Goal: Contribute content: Add original content to the website for others to see

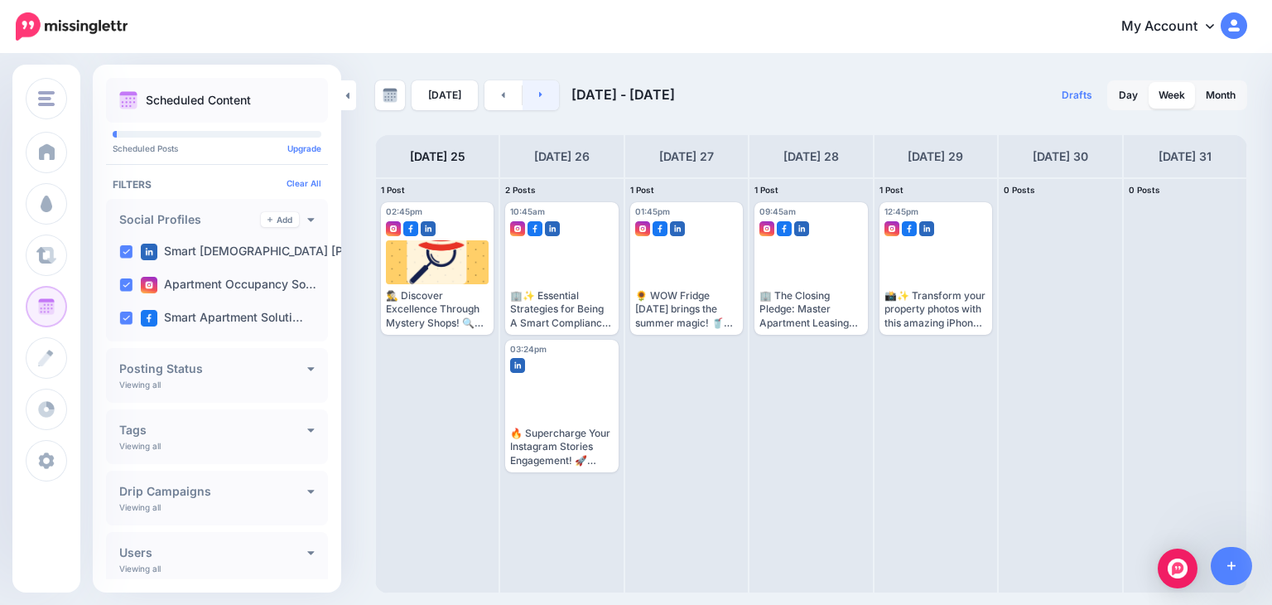
click at [539, 95] on icon at bounding box center [540, 95] width 3 height 6
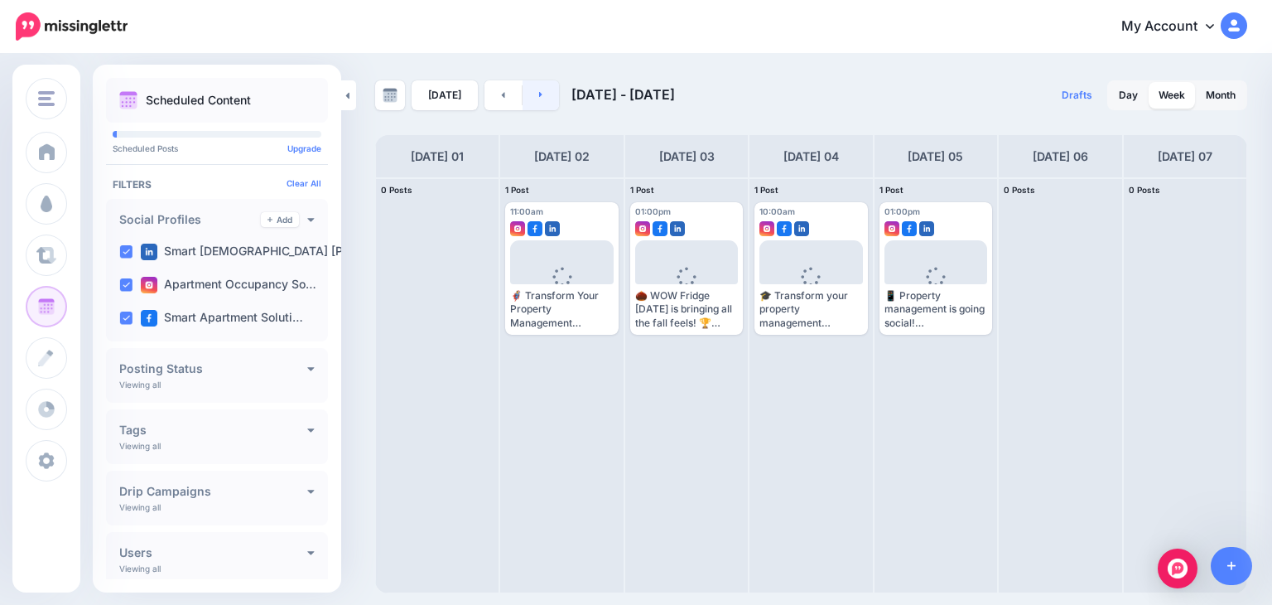
click at [539, 95] on icon at bounding box center [540, 95] width 3 height 6
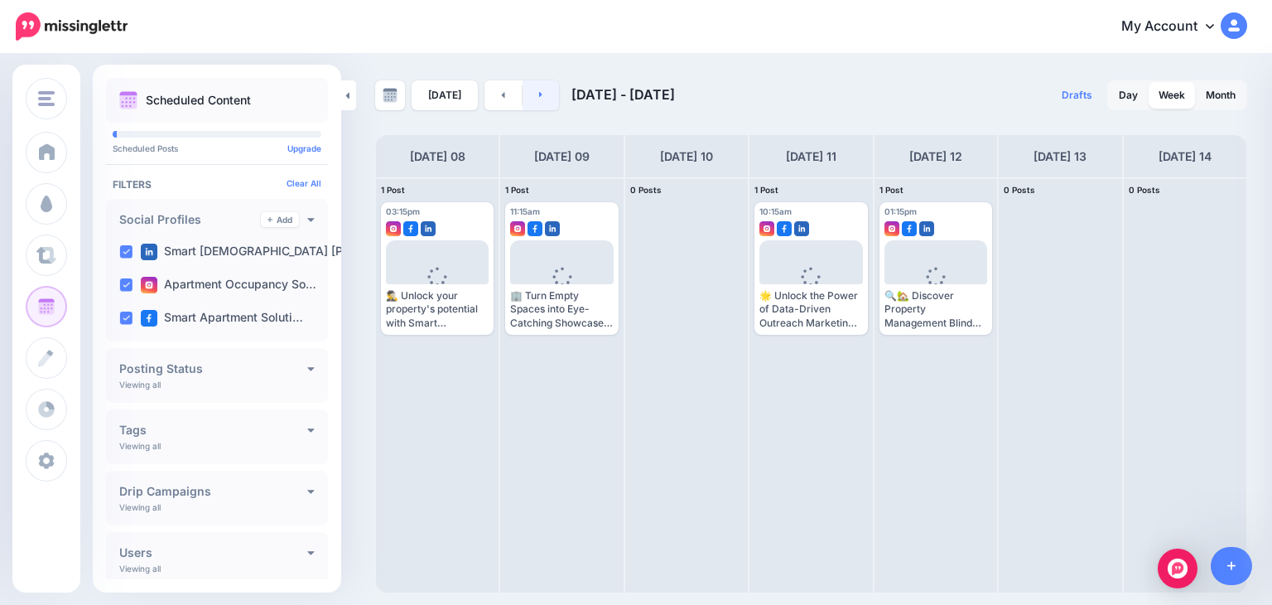
click at [539, 94] on icon at bounding box center [540, 95] width 3 height 6
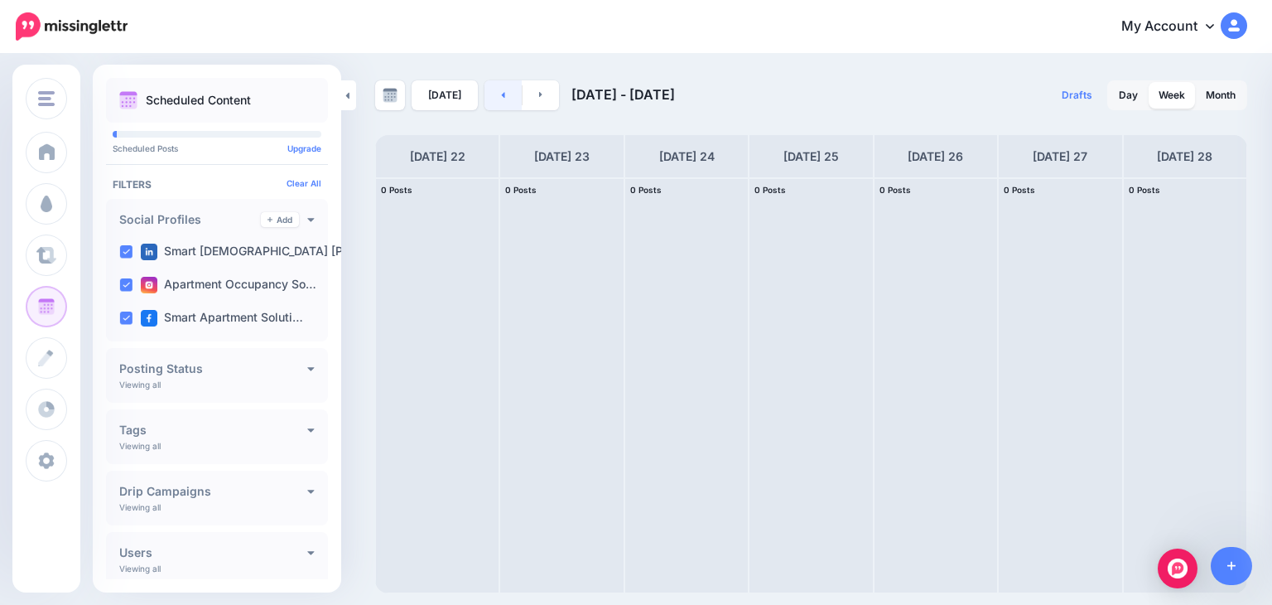
click at [493, 94] on link at bounding box center [502, 95] width 37 height 30
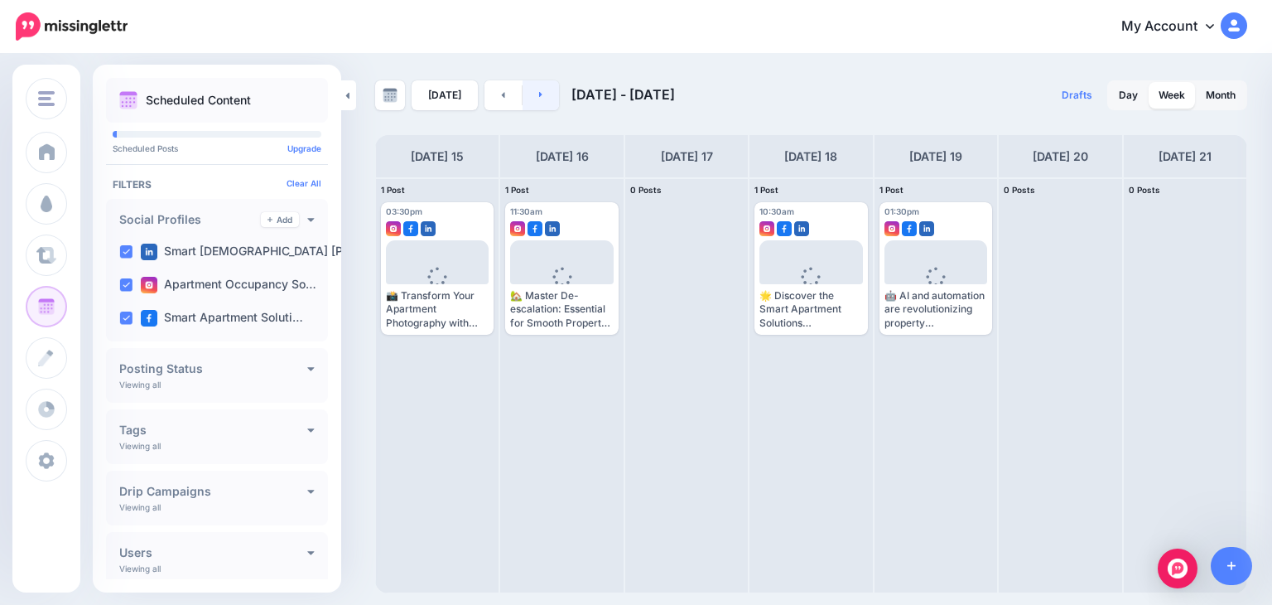
click at [538, 89] on link at bounding box center [541, 95] width 37 height 30
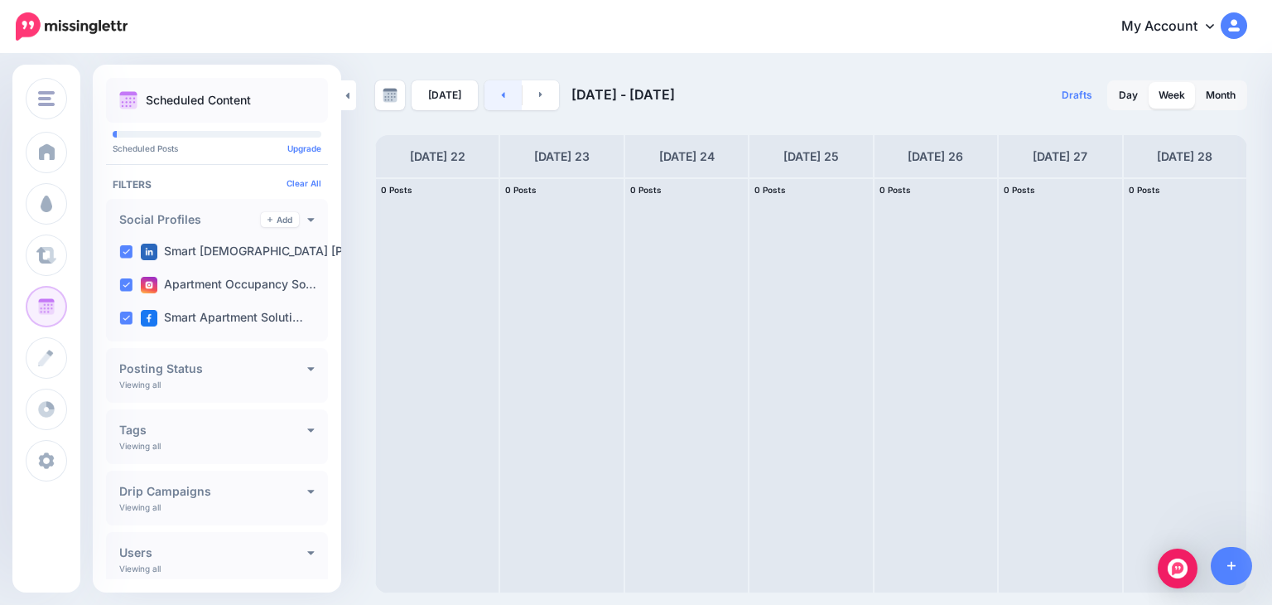
click at [493, 93] on link at bounding box center [502, 95] width 37 height 30
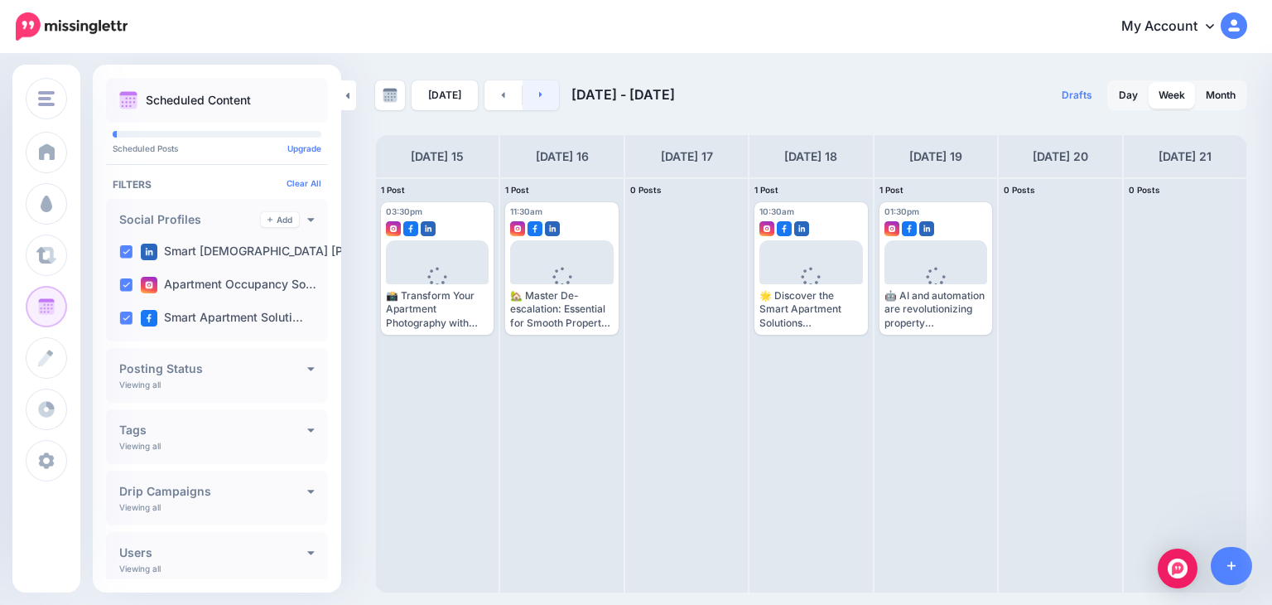
click at [539, 94] on icon at bounding box center [540, 95] width 3 height 6
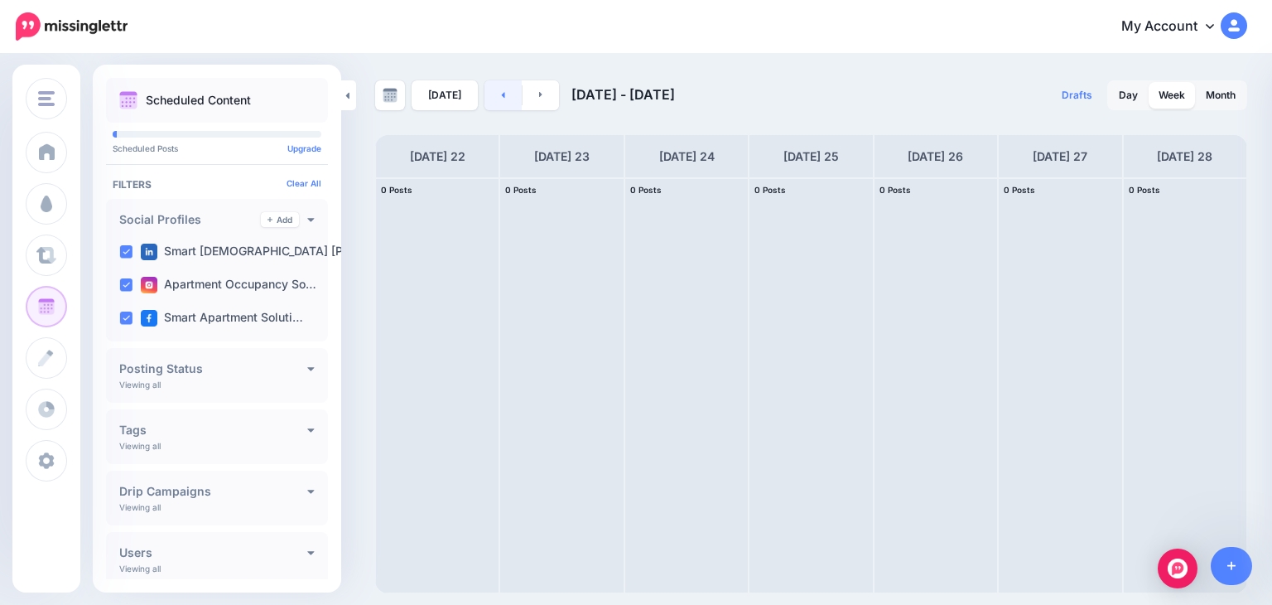
click at [492, 94] on link at bounding box center [502, 95] width 37 height 30
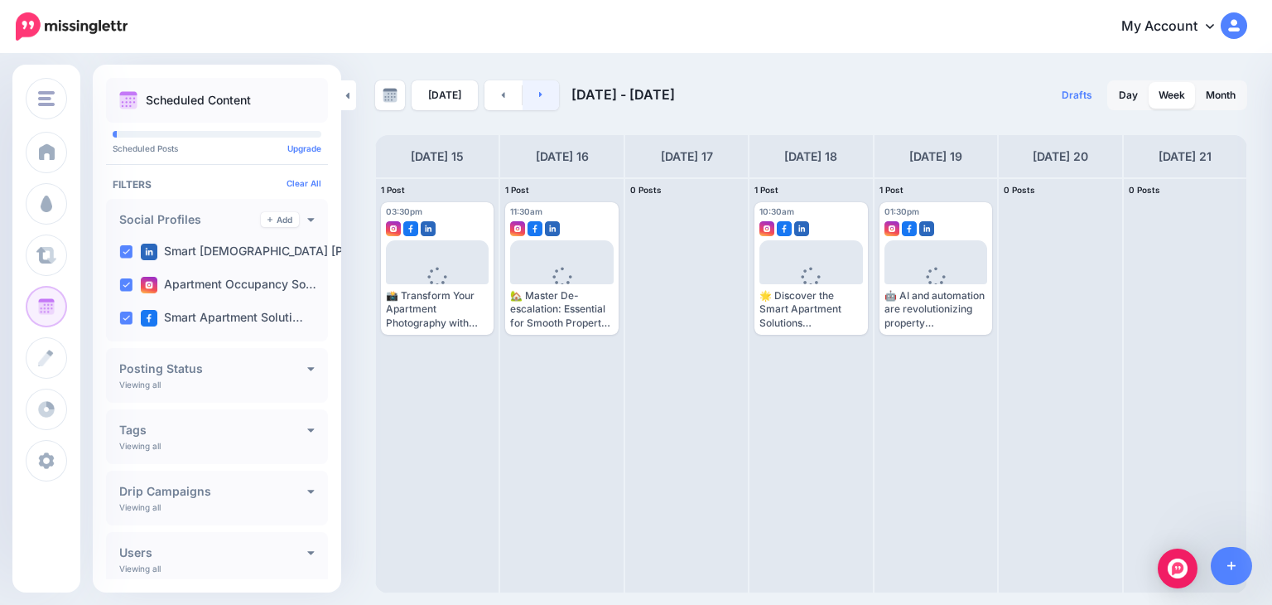
click at [545, 97] on link at bounding box center [541, 95] width 37 height 30
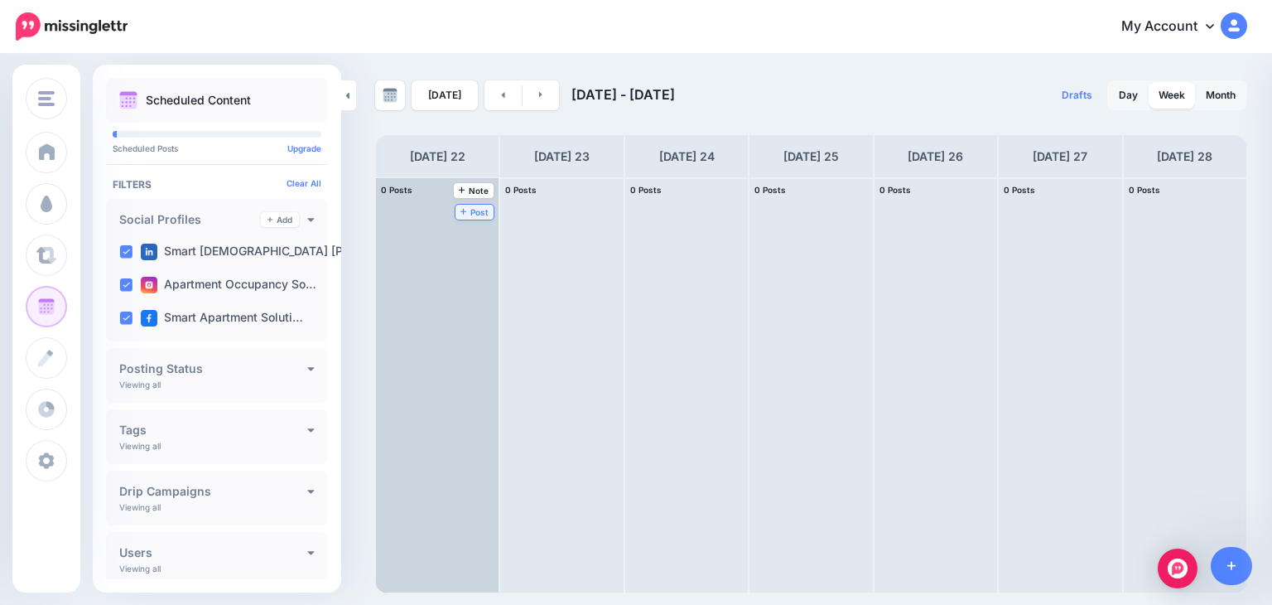
click at [460, 208] on span "Post" at bounding box center [474, 212] width 29 height 8
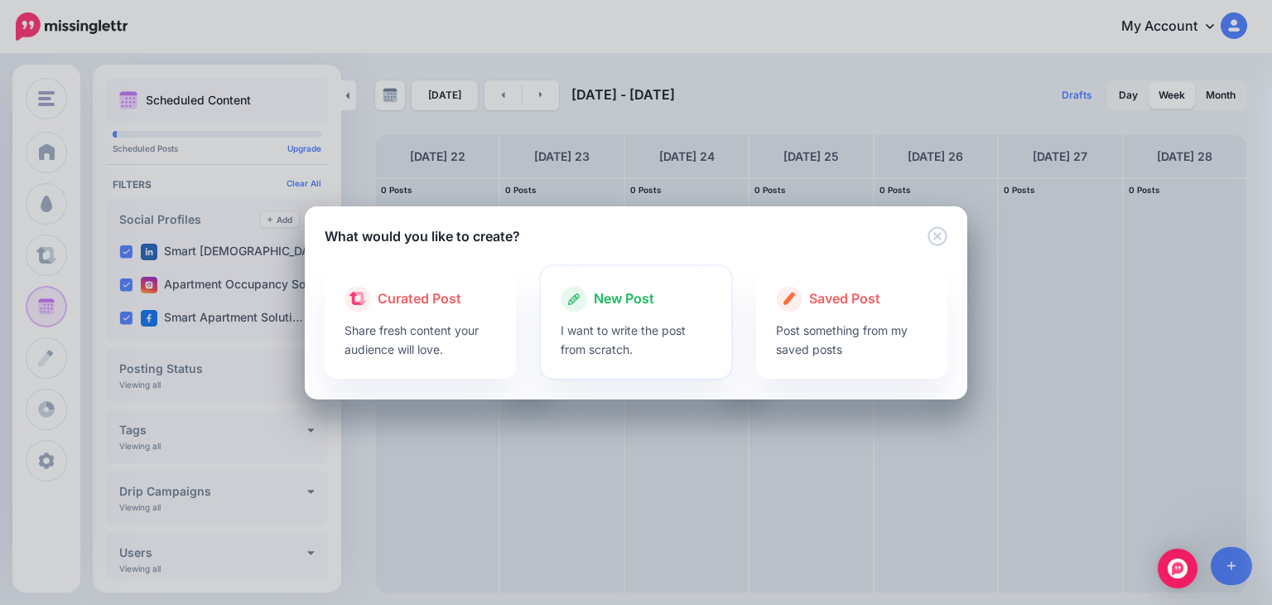
click at [644, 307] on span "New Post" at bounding box center [624, 299] width 60 height 22
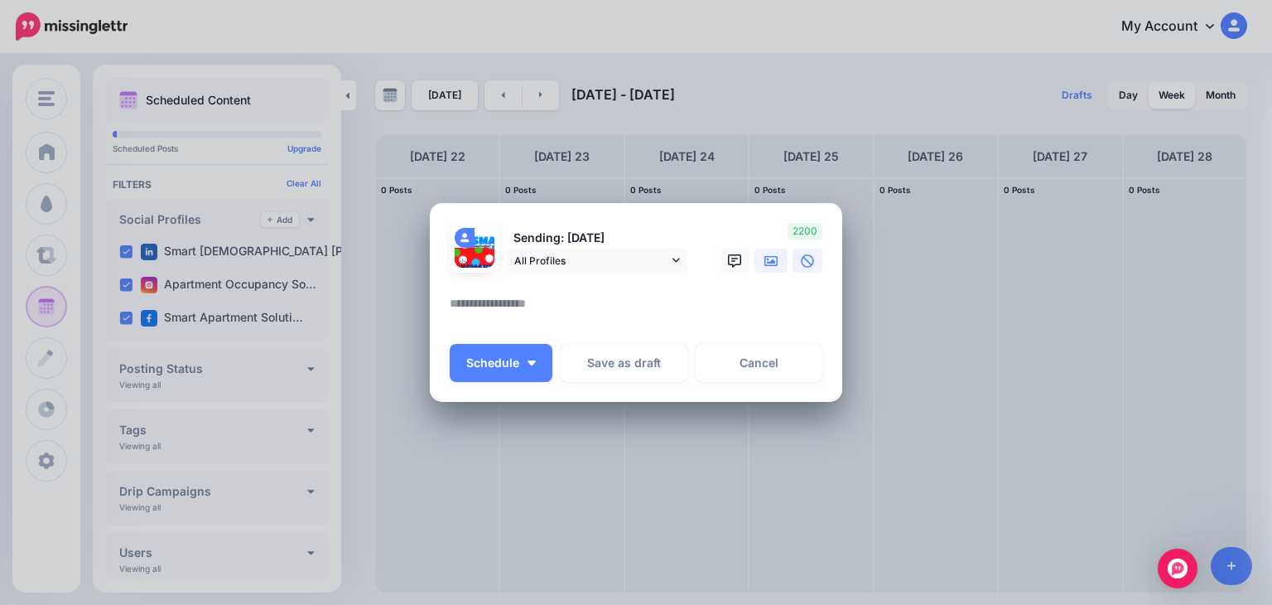
click at [770, 260] on icon at bounding box center [770, 260] width 13 height 13
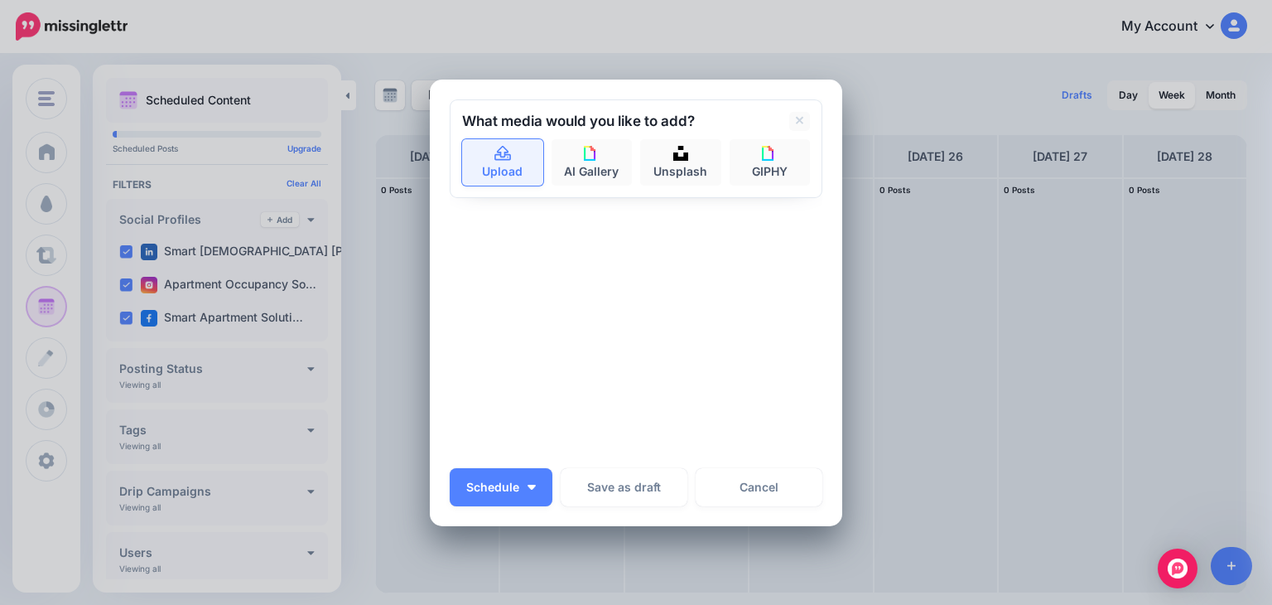
click at [494, 157] on icon at bounding box center [503, 154] width 19 height 15
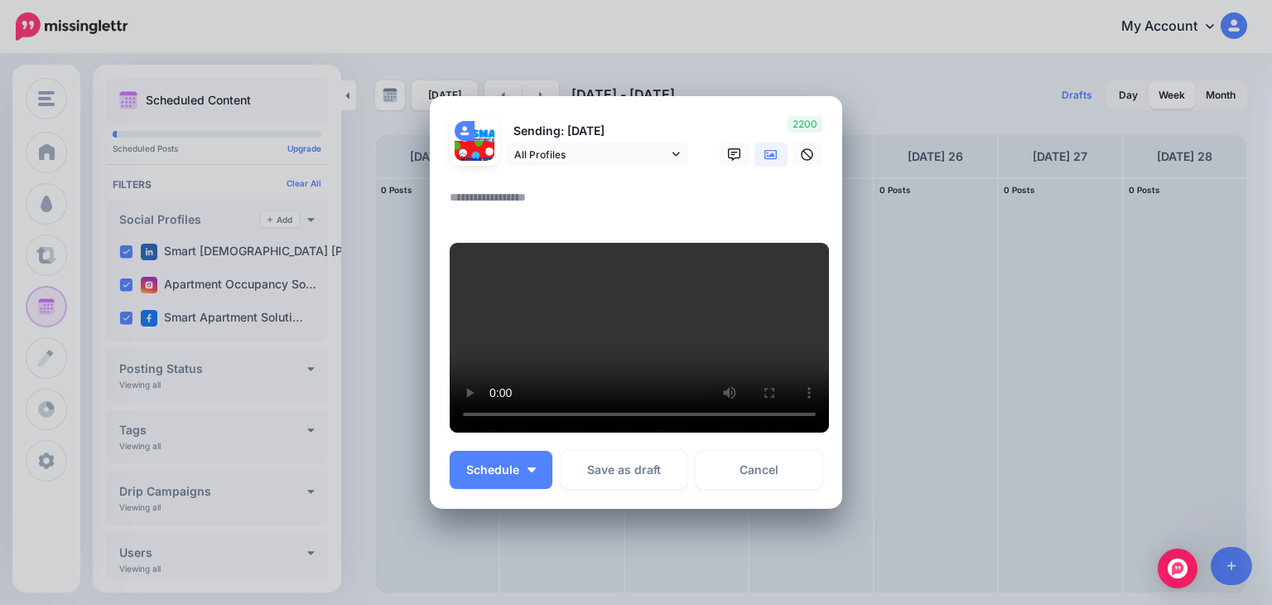
paste textarea "**********"
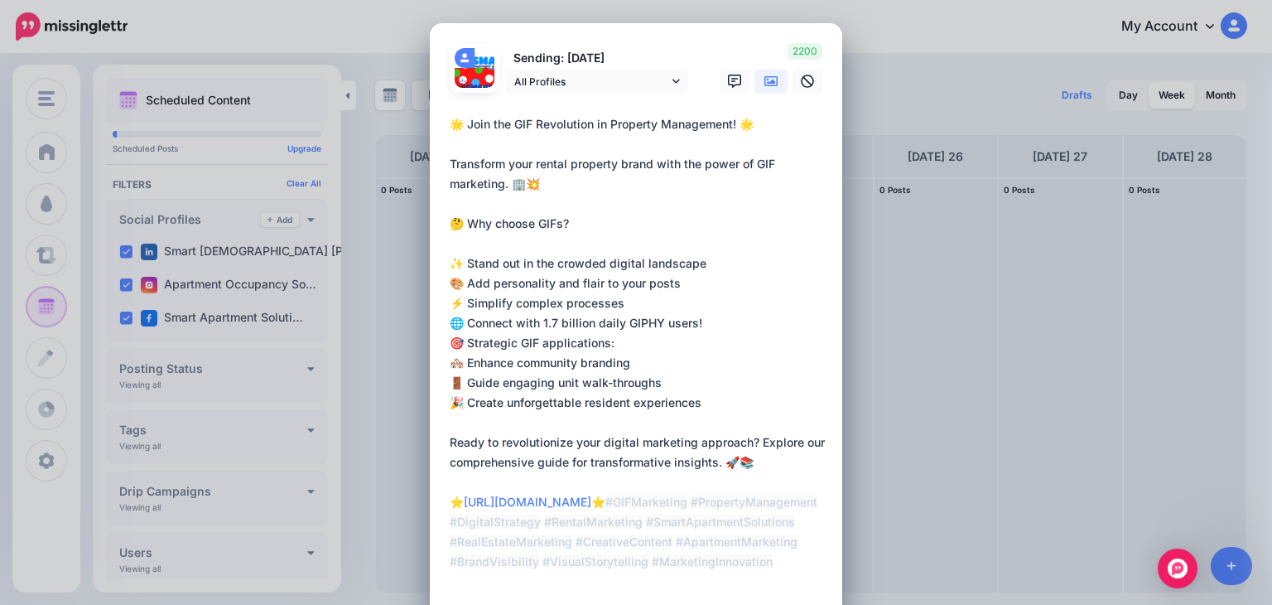
scroll to position [3, 0]
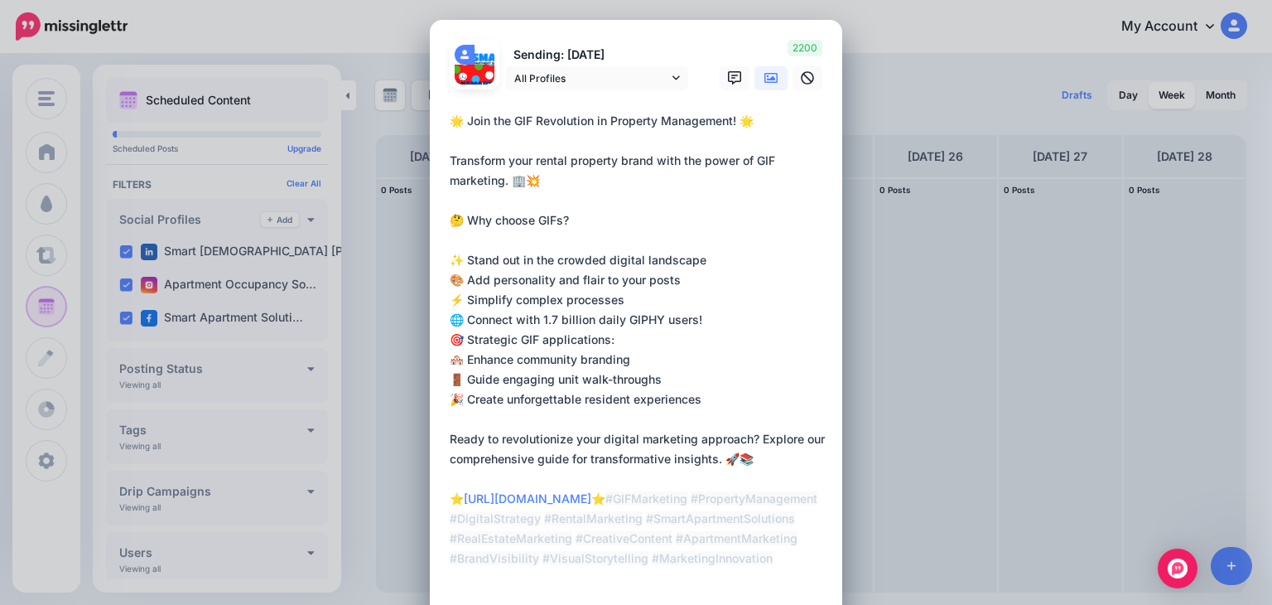
type textarea "**********"
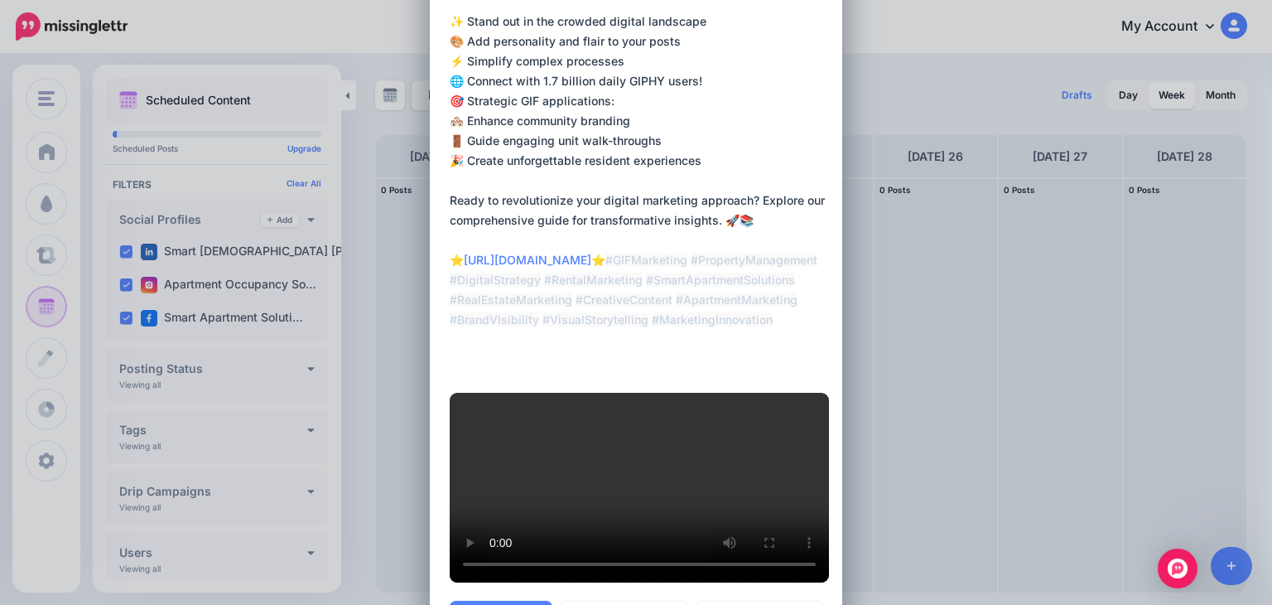
scroll to position [484, 0]
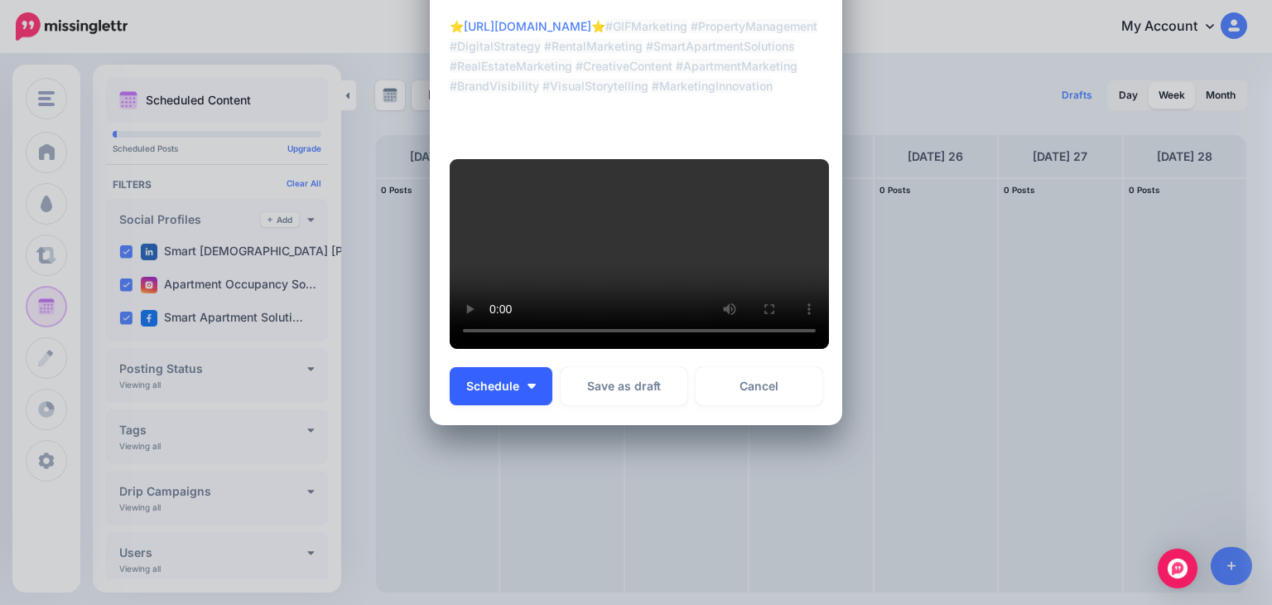
click at [474, 405] on button "Schedule" at bounding box center [501, 386] width 103 height 38
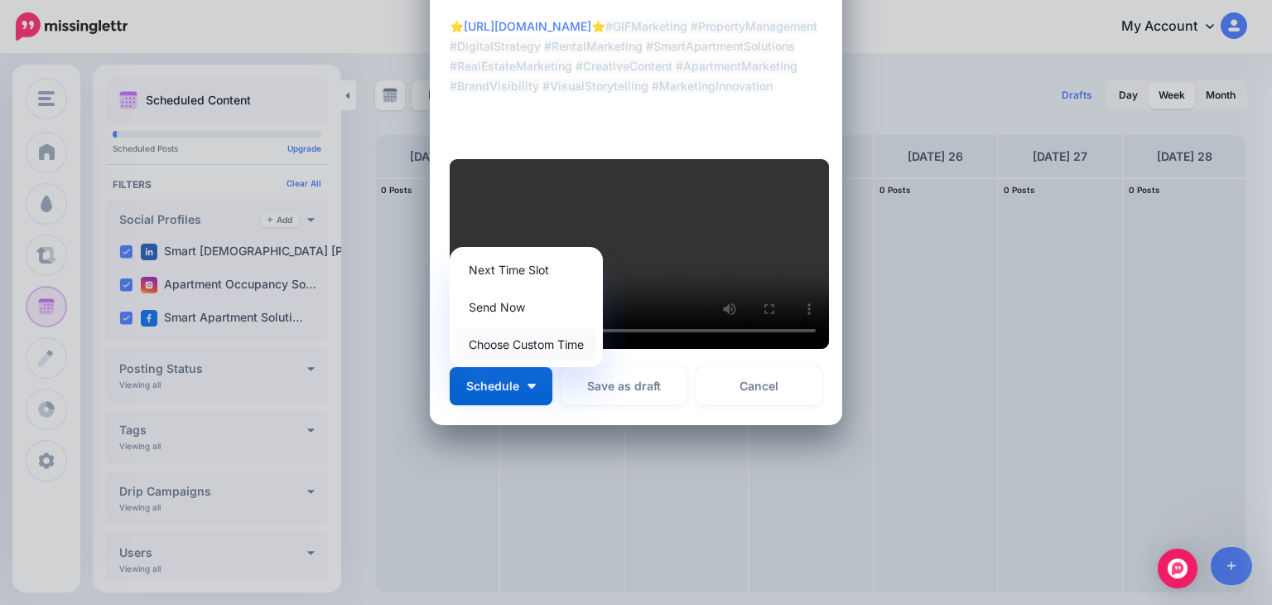
click at [506, 360] on link "Choose Custom Time" at bounding box center [526, 344] width 140 height 32
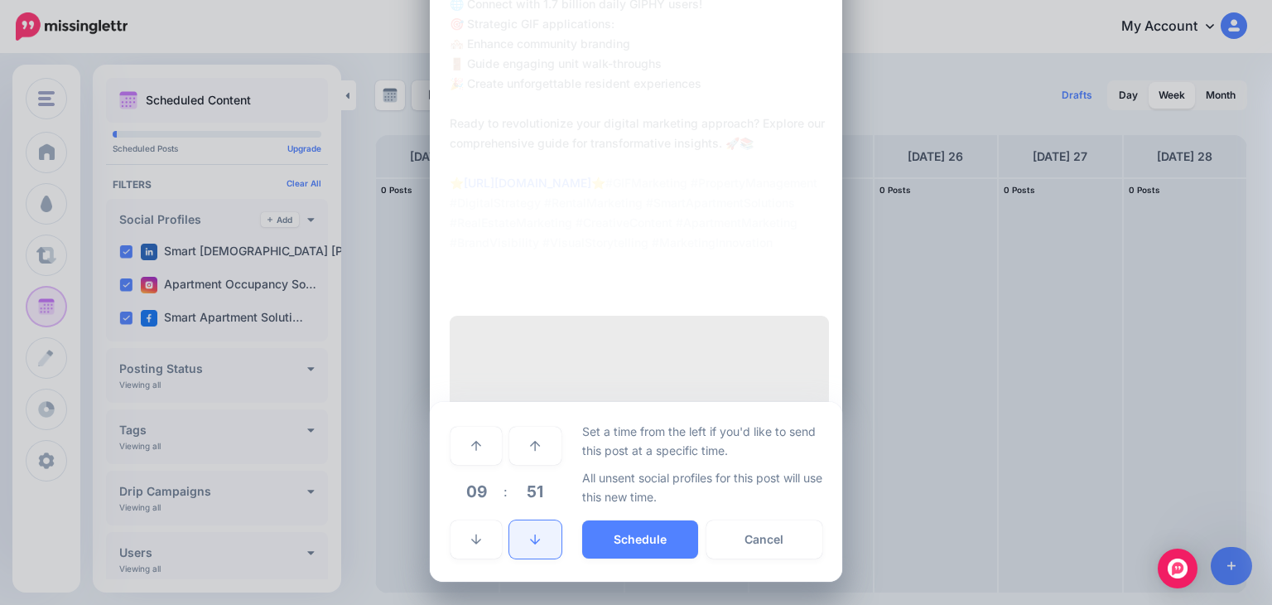
click at [530, 545] on icon at bounding box center [535, 539] width 10 height 12
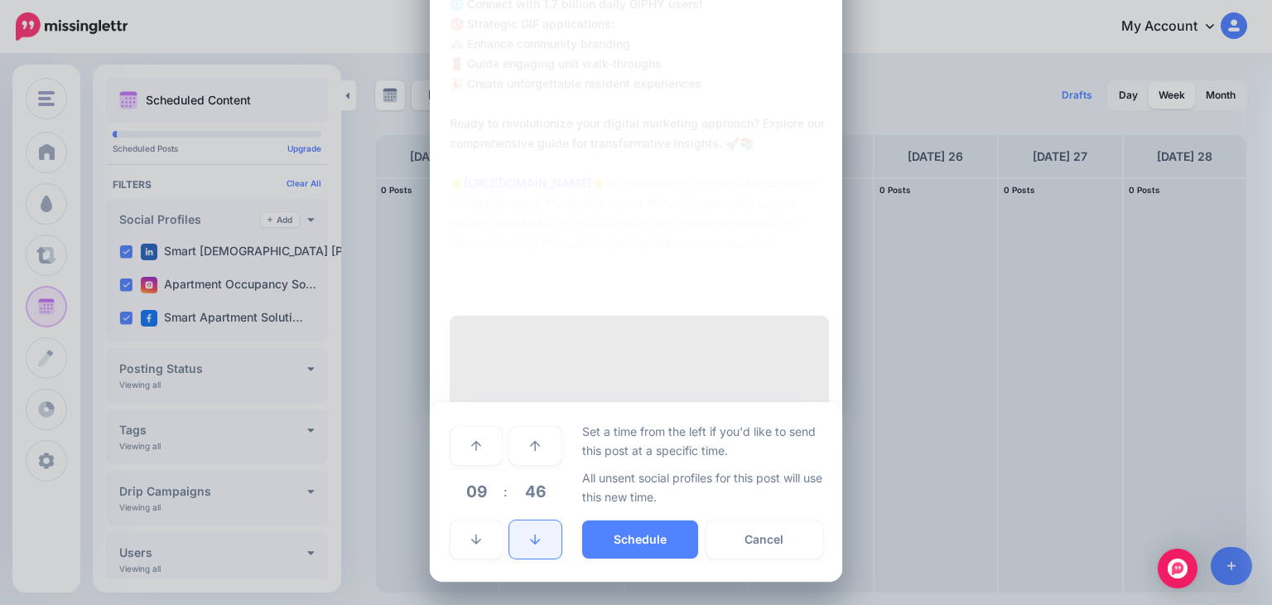
click at [530, 545] on icon at bounding box center [535, 539] width 10 height 12
click at [471, 451] on icon at bounding box center [476, 446] width 10 height 12
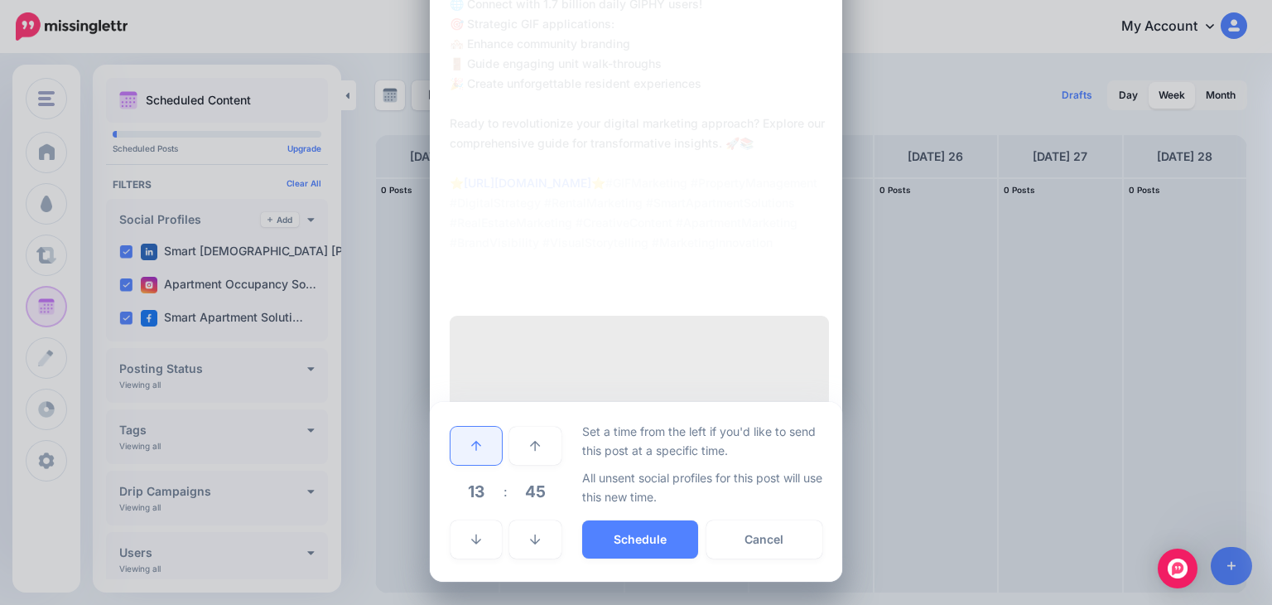
click at [471, 451] on icon at bounding box center [476, 446] width 10 height 12
click at [639, 542] on button "Schedule" at bounding box center [640, 539] width 116 height 38
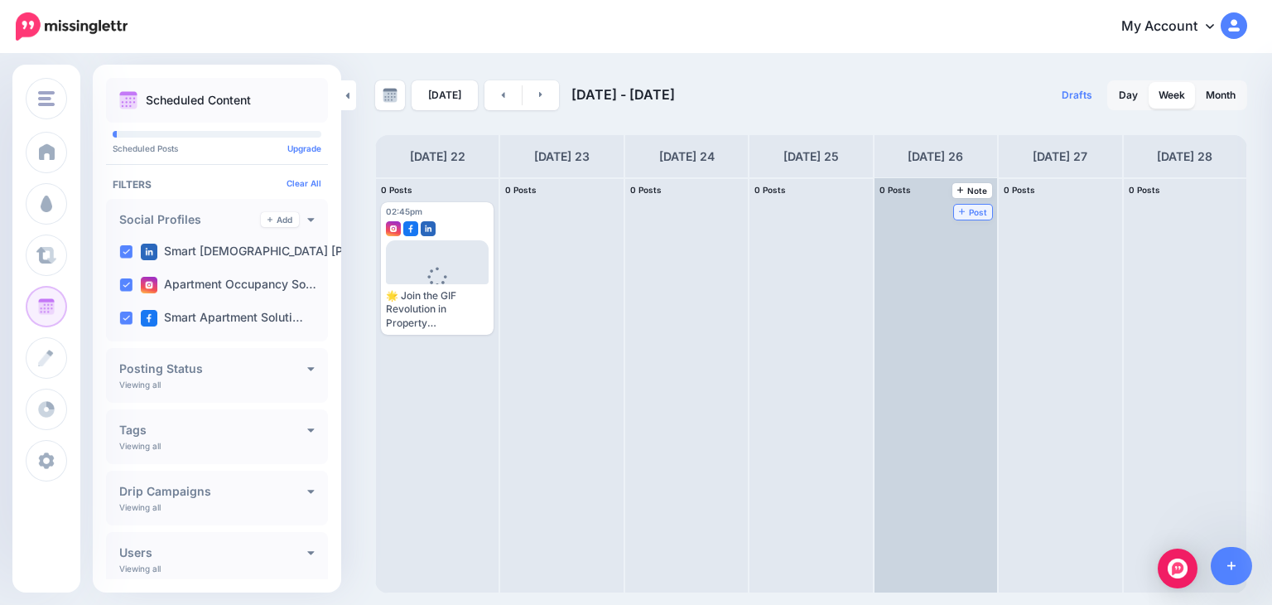
click at [959, 208] on span "Post" at bounding box center [973, 212] width 29 height 8
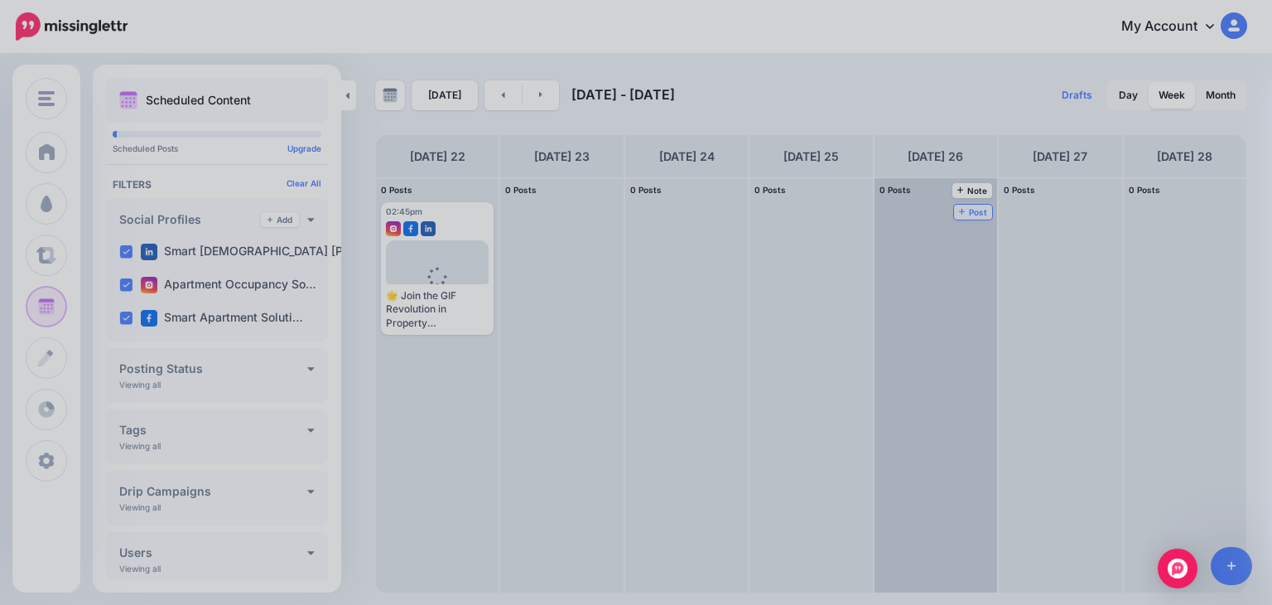
scroll to position [0, 0]
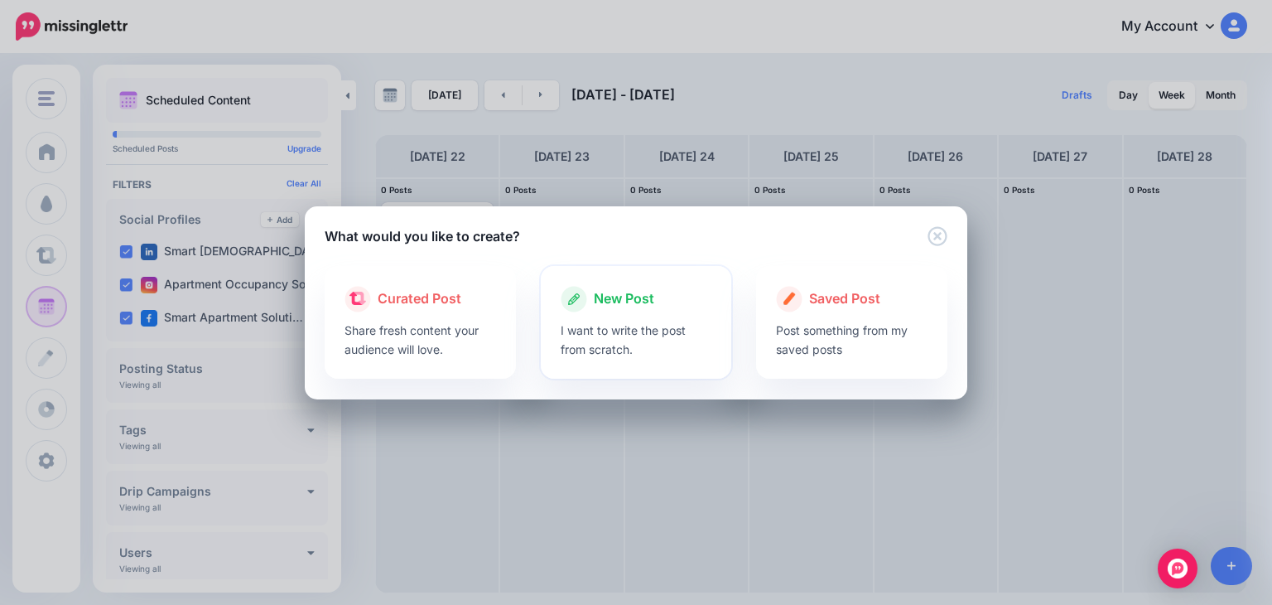
click at [651, 325] on p "I want to write the post from scratch." at bounding box center [637, 340] width 152 height 38
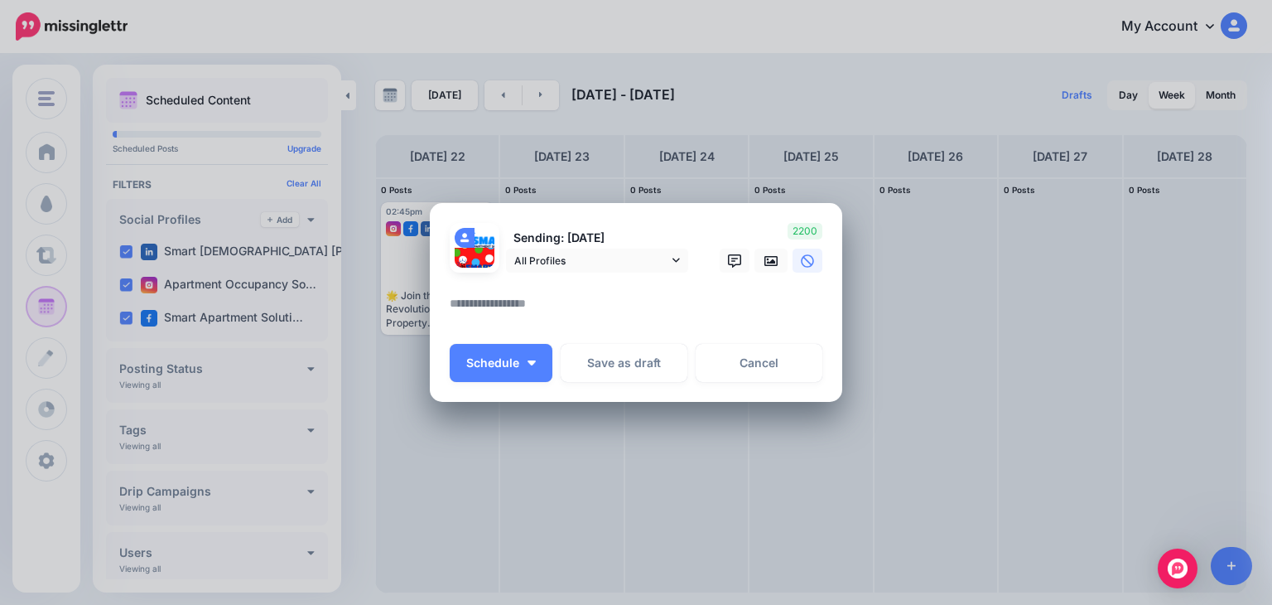
click at [550, 299] on textarea at bounding box center [640, 309] width 381 height 32
paste textarea "**********"
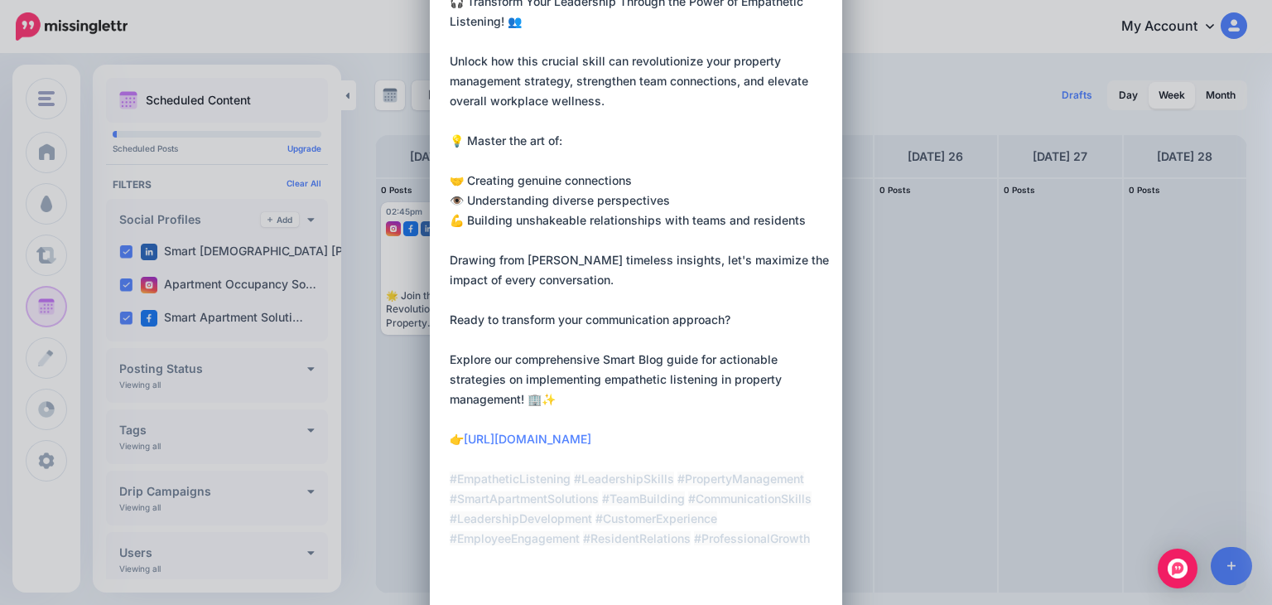
type textarea "**********"
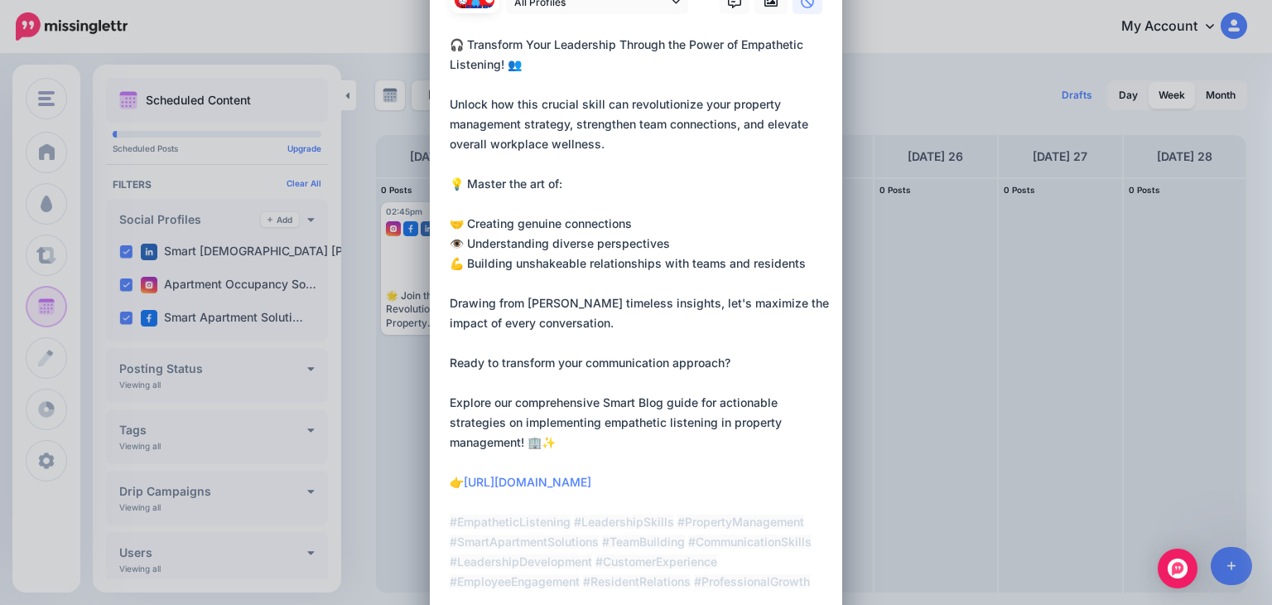
scroll to position [0, 0]
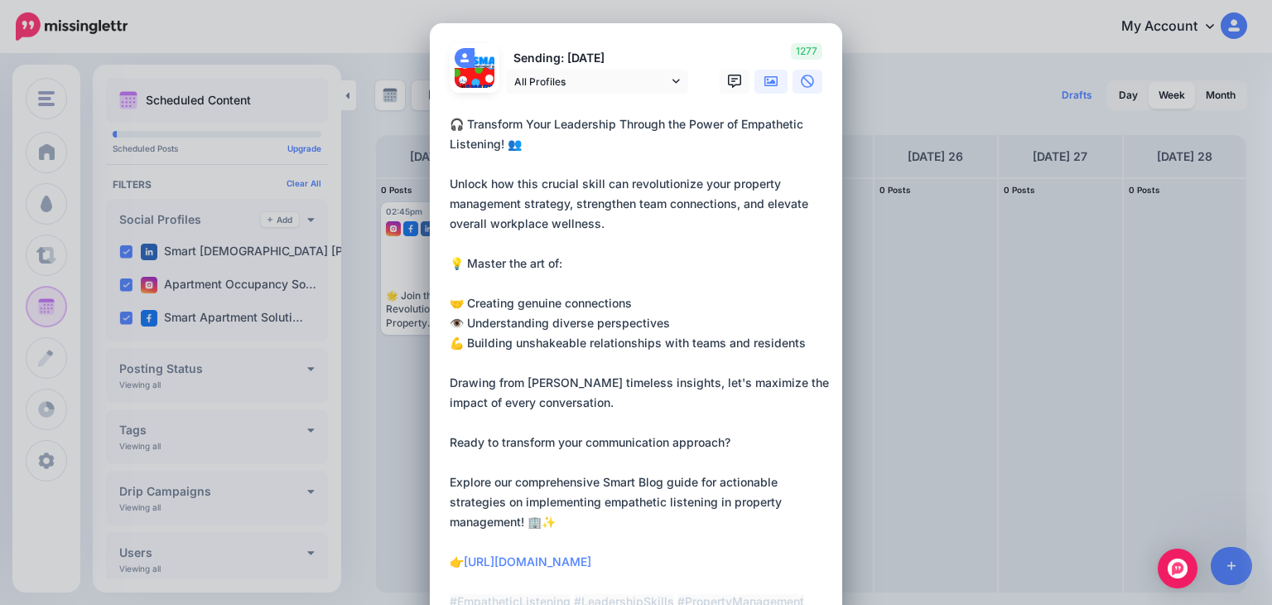
click at [764, 81] on icon at bounding box center [770, 81] width 13 height 13
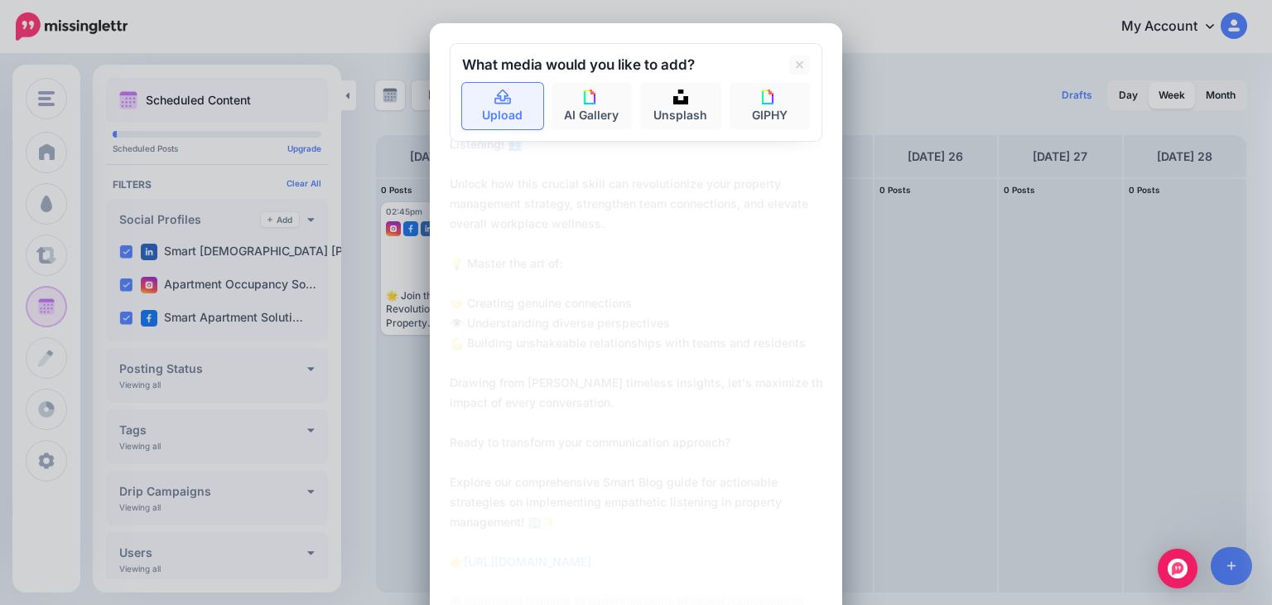
click at [498, 100] on icon at bounding box center [502, 96] width 17 height 15
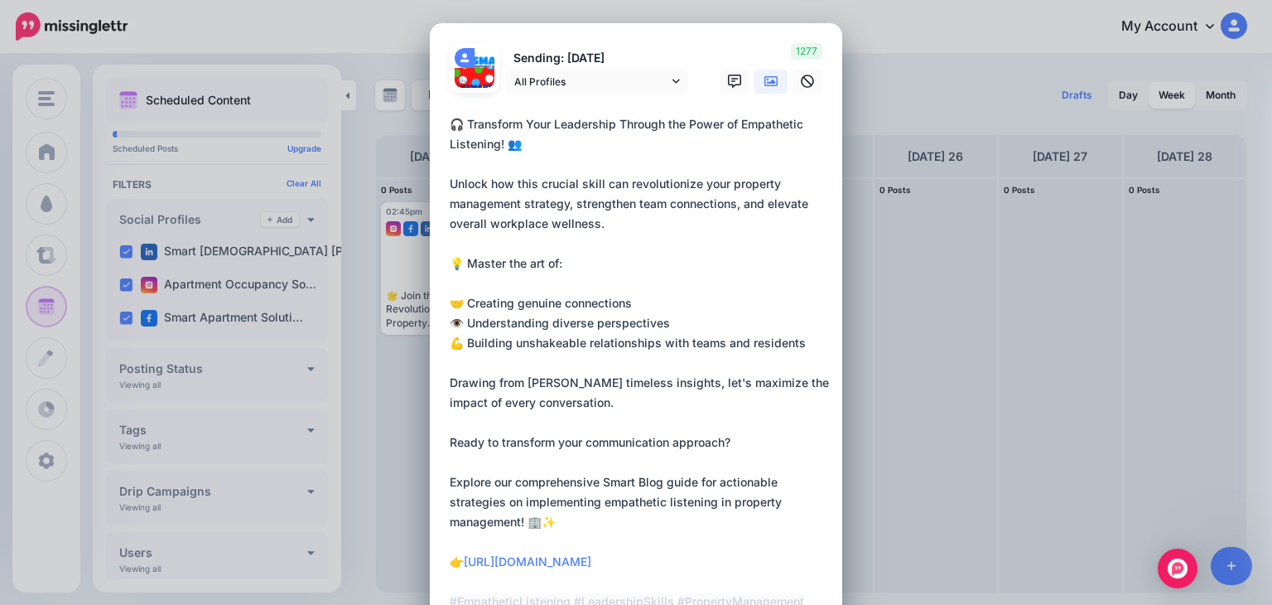
drag, startPoint x: 1258, startPoint y: 142, endPoint x: 1270, endPoint y: 340, distance: 198.3
click at [1271, 343] on div "Create Post Loading Sending: [DATE] All Profiles" at bounding box center [636, 302] width 1272 height 605
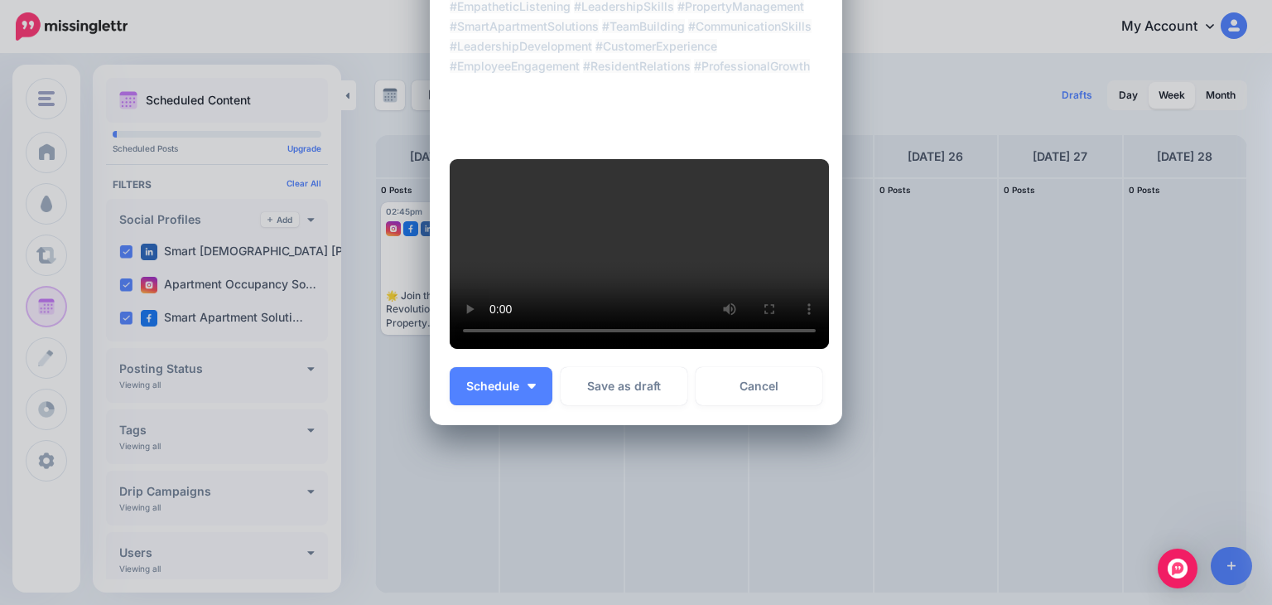
scroll to position [783, 0]
click at [485, 388] on span "Schedule" at bounding box center [492, 386] width 53 height 12
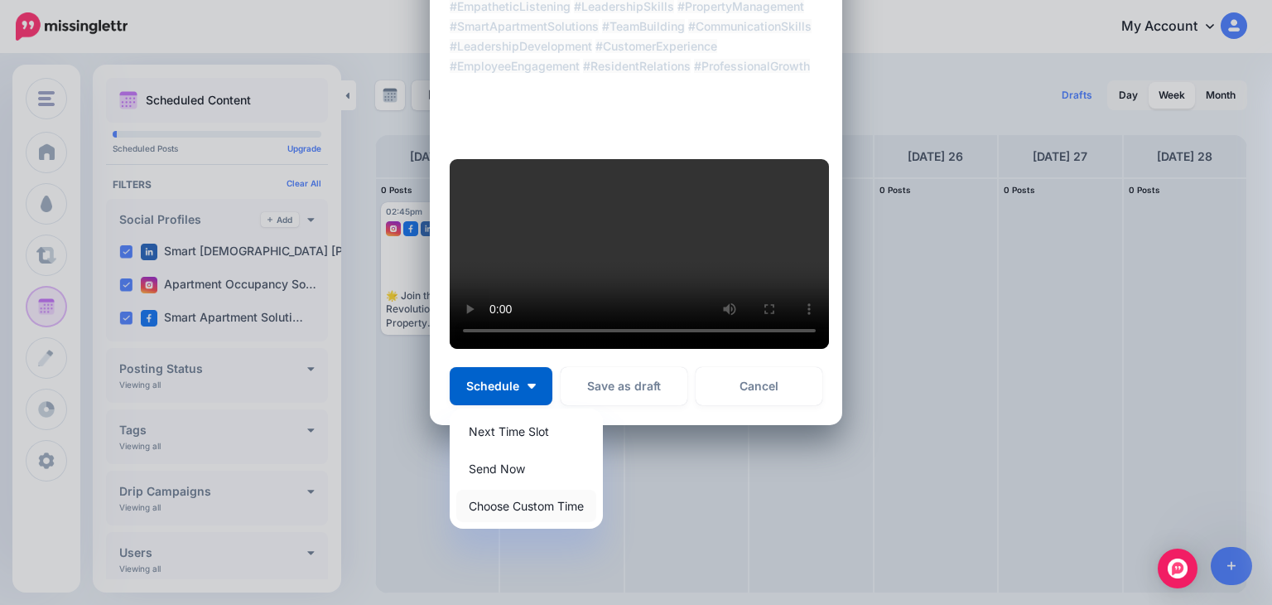
click at [507, 509] on link "Choose Custom Time" at bounding box center [526, 505] width 140 height 32
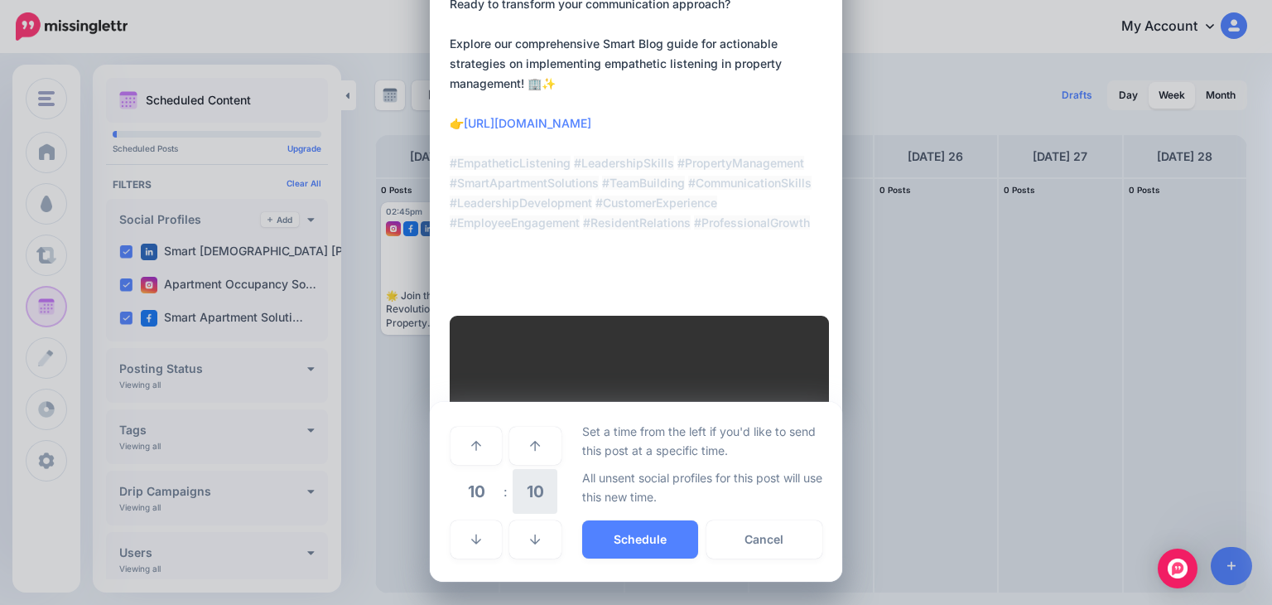
scroll to position [626, 0]
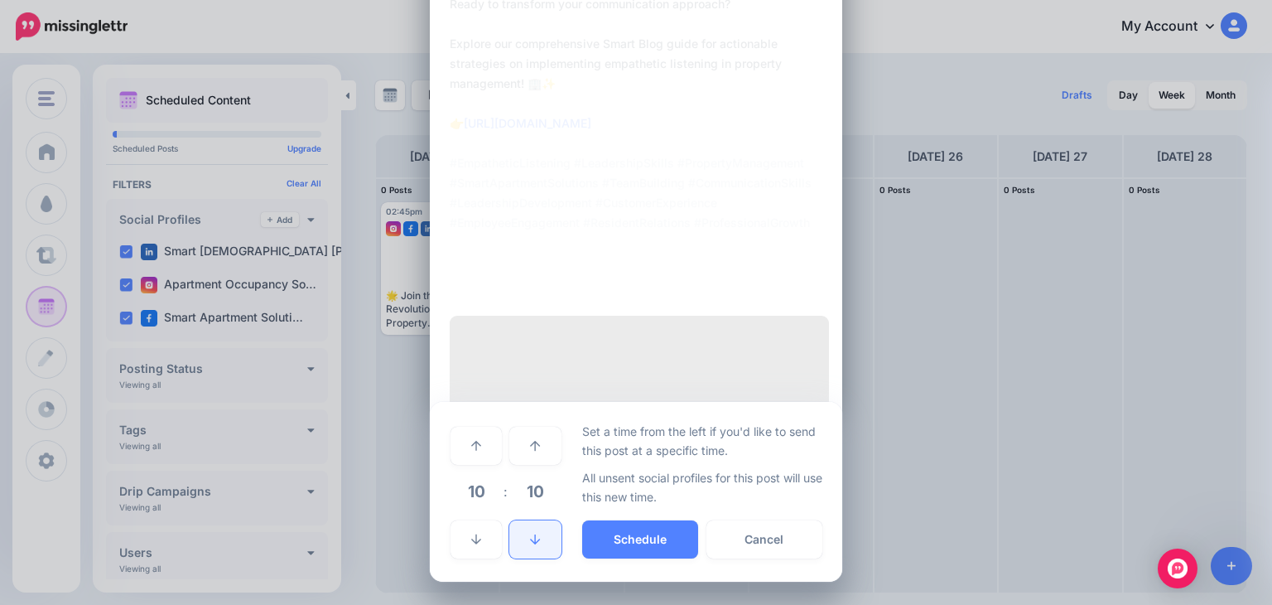
click at [530, 542] on icon at bounding box center [535, 539] width 10 height 12
click at [530, 542] on icon at bounding box center [535, 539] width 10 height 10
click at [530, 541] on icon at bounding box center [535, 539] width 10 height 12
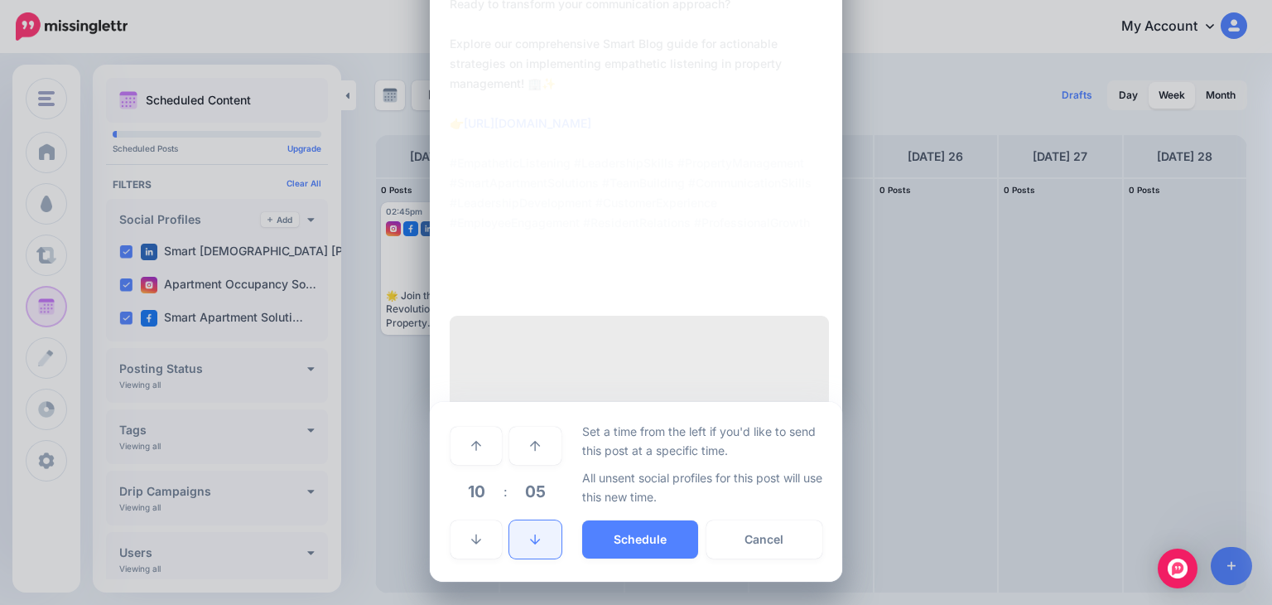
click at [530, 541] on icon at bounding box center [535, 539] width 10 height 12
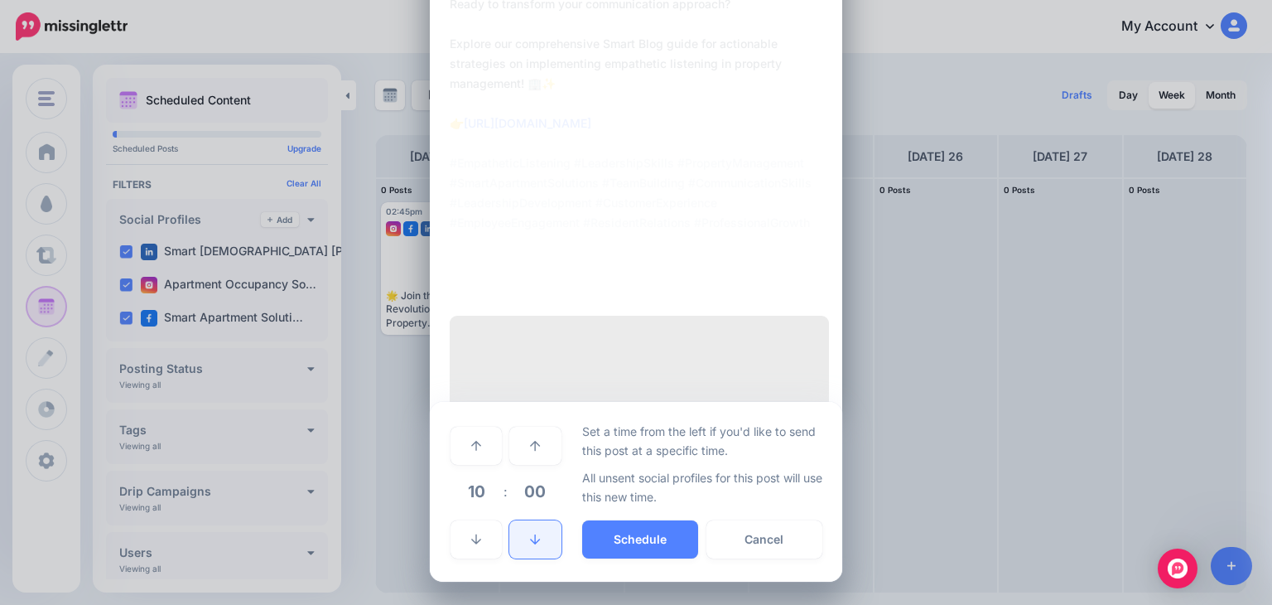
click at [530, 541] on icon at bounding box center [535, 539] width 10 height 12
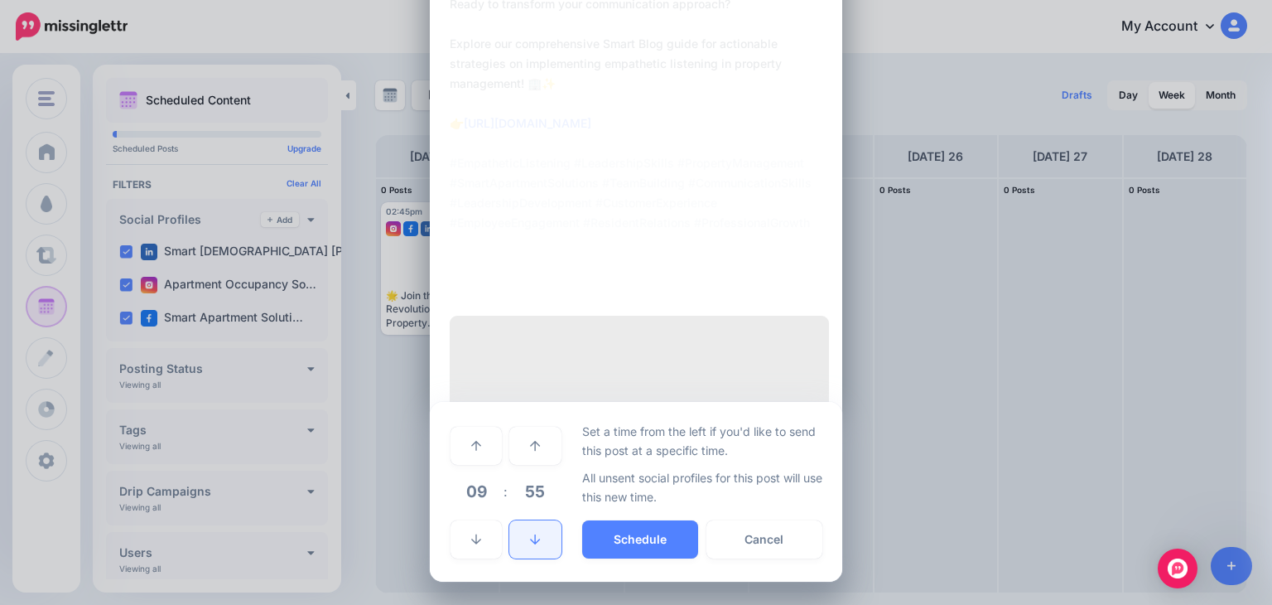
click at [530, 541] on icon at bounding box center [535, 539] width 10 height 12
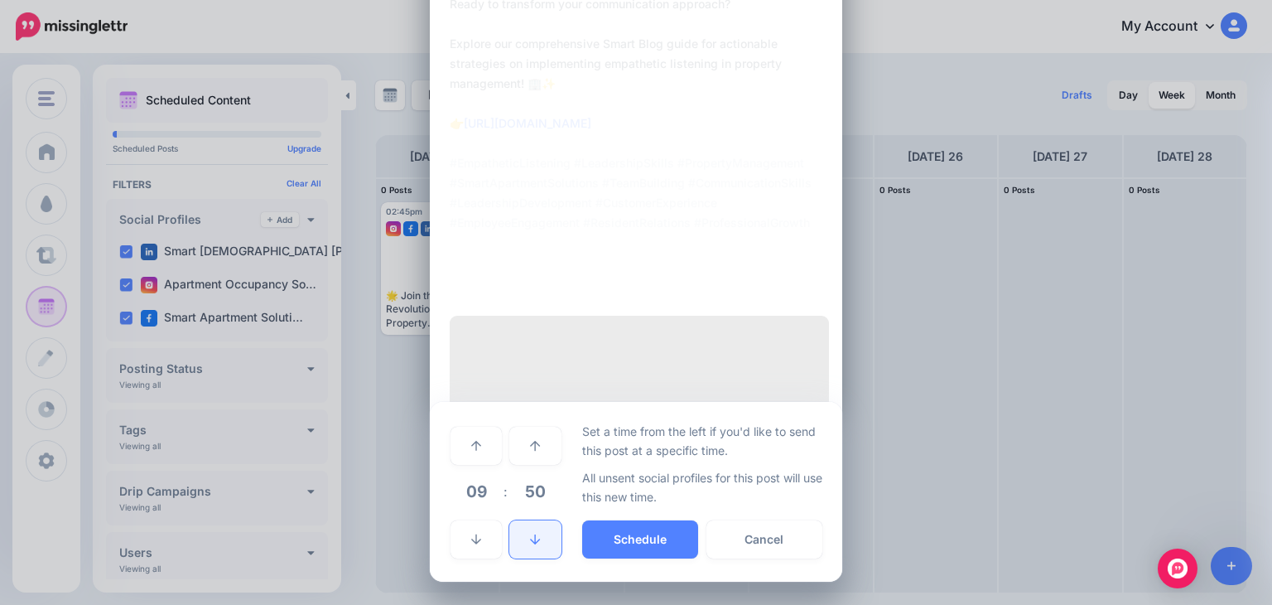
click at [530, 541] on icon at bounding box center [535, 539] width 10 height 12
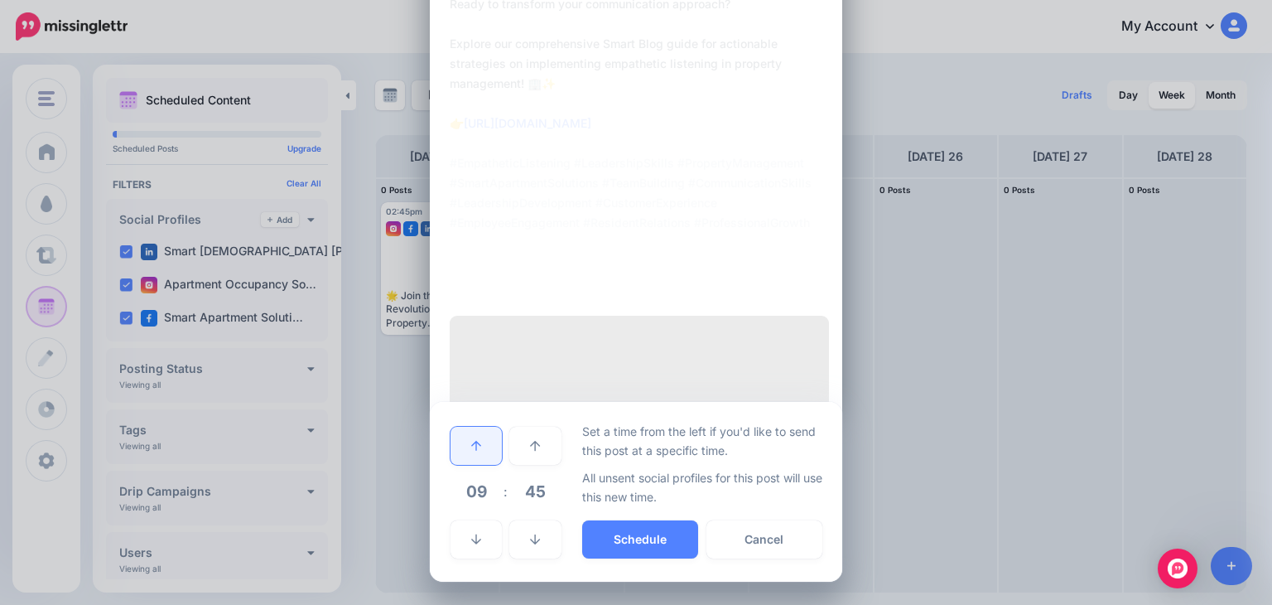
click at [460, 448] on link at bounding box center [476, 446] width 51 height 38
click at [460, 449] on link at bounding box center [476, 446] width 51 height 38
click at [614, 535] on button "Schedule" at bounding box center [640, 539] width 116 height 38
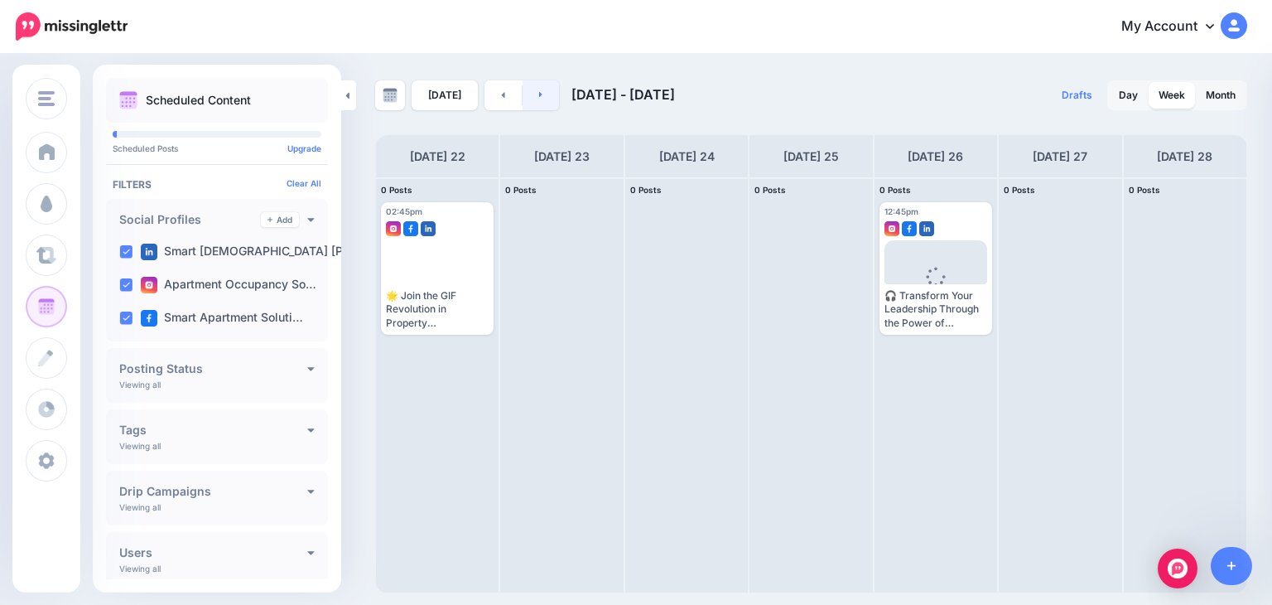
click at [539, 97] on icon at bounding box center [541, 94] width 4 height 10
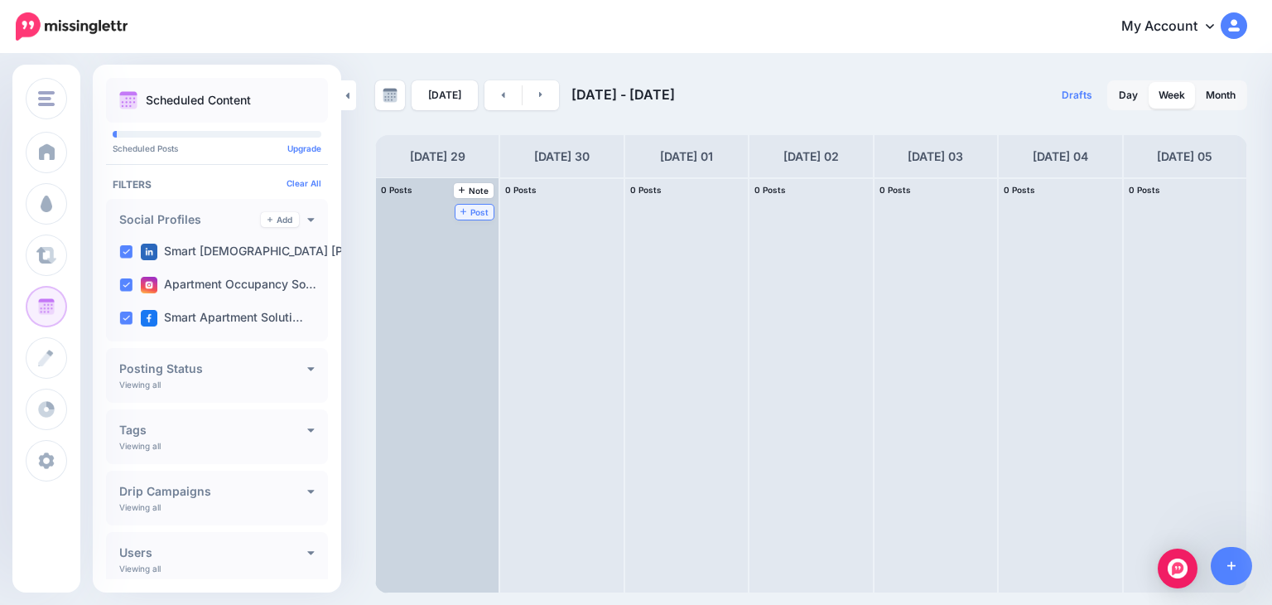
click at [460, 208] on span "Post" at bounding box center [474, 212] width 29 height 8
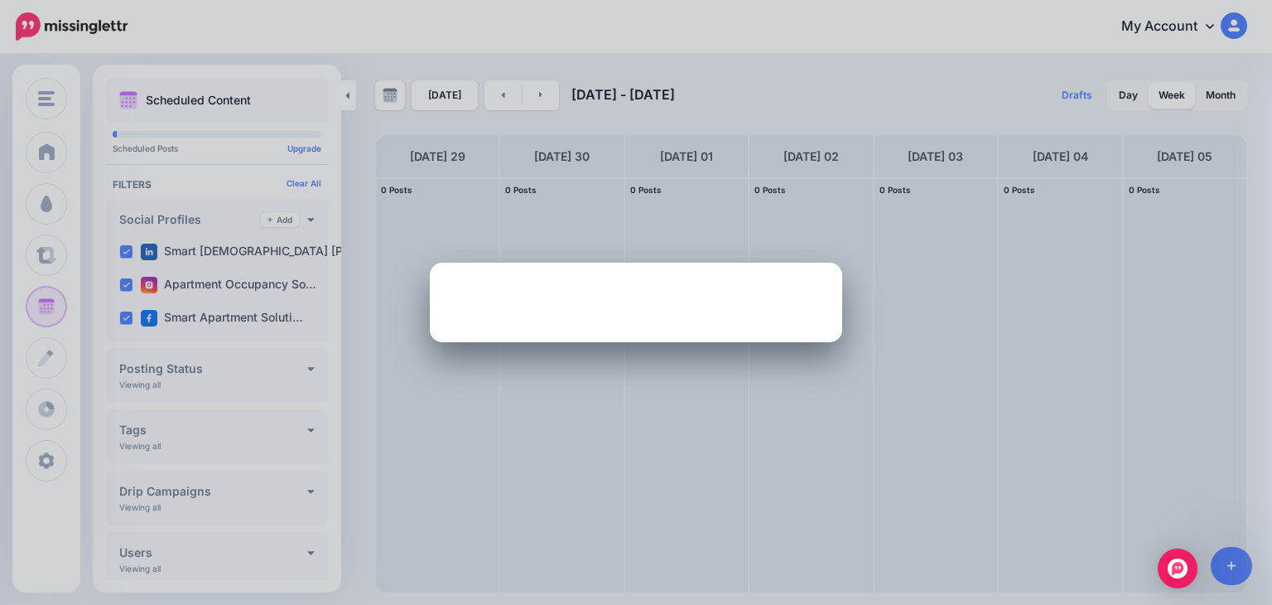
scroll to position [0, 0]
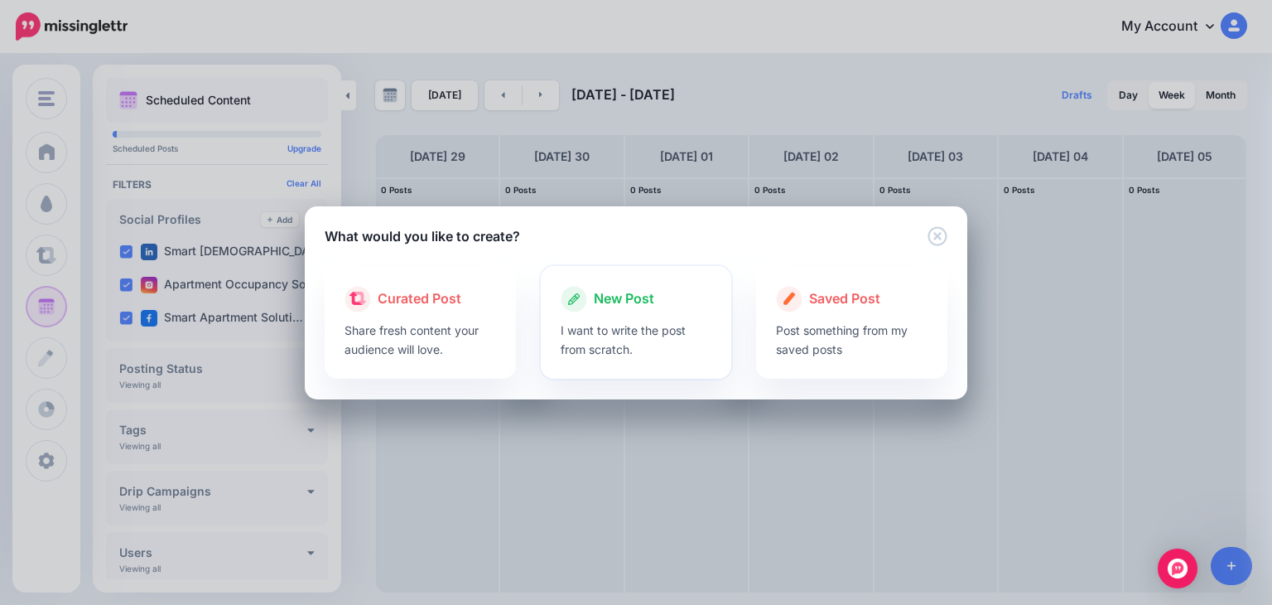
click at [627, 306] on span "New Post" at bounding box center [624, 299] width 60 height 22
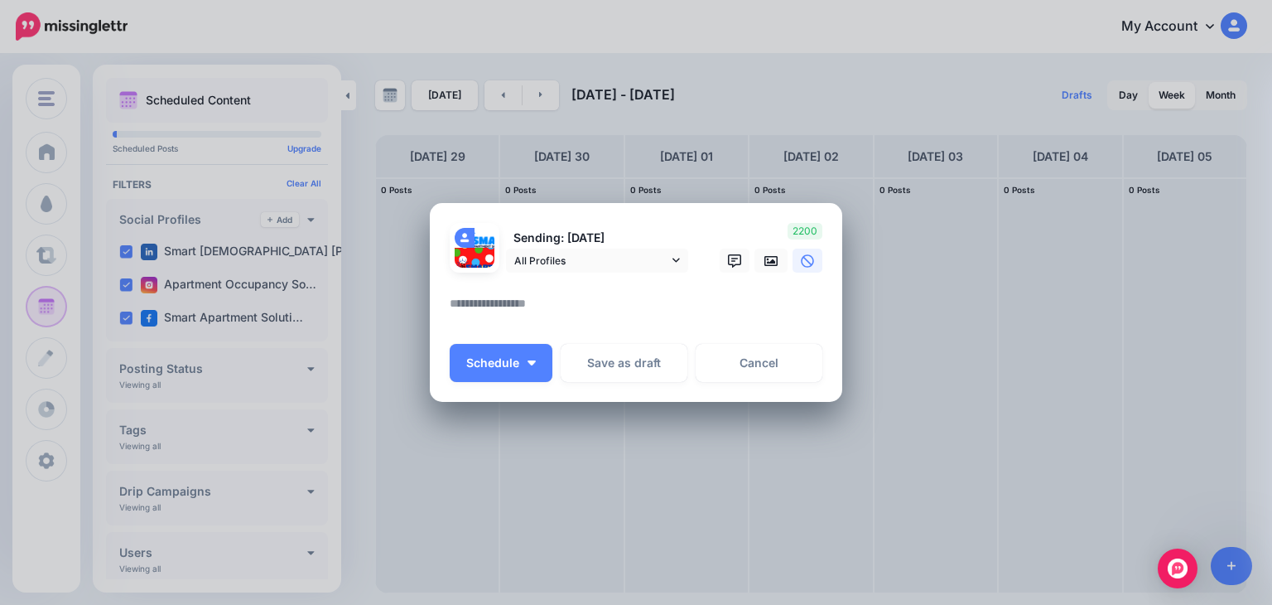
click at [591, 319] on textarea at bounding box center [640, 309] width 381 height 32
paste textarea "**********"
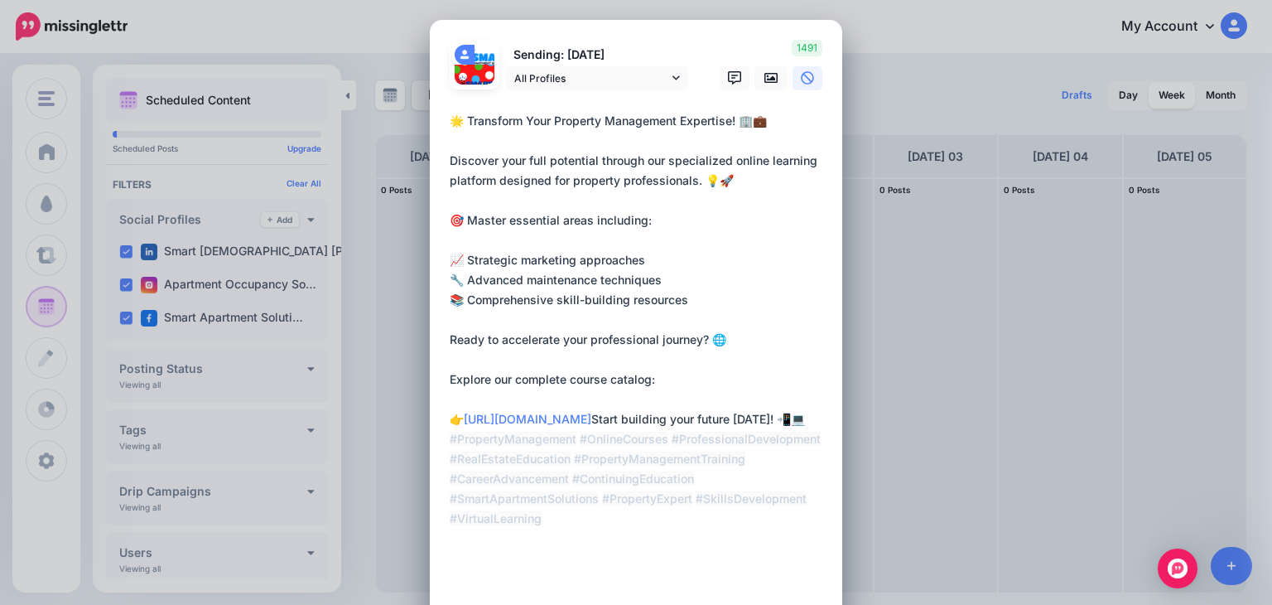
type textarea "**********"
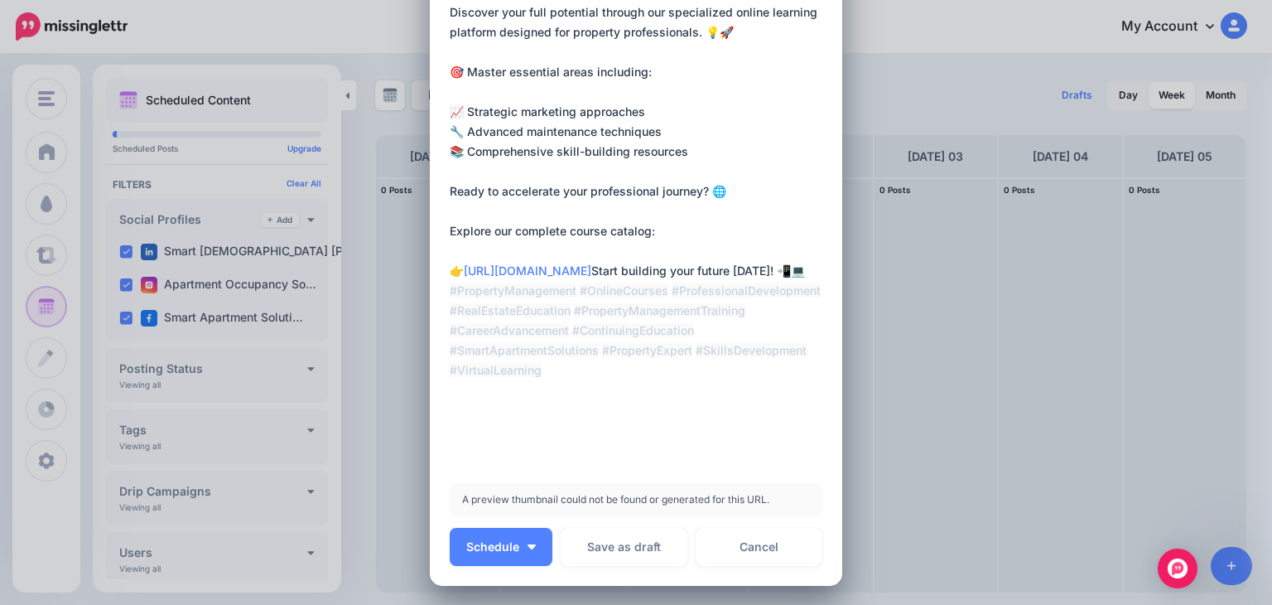
scroll to position [0, 0]
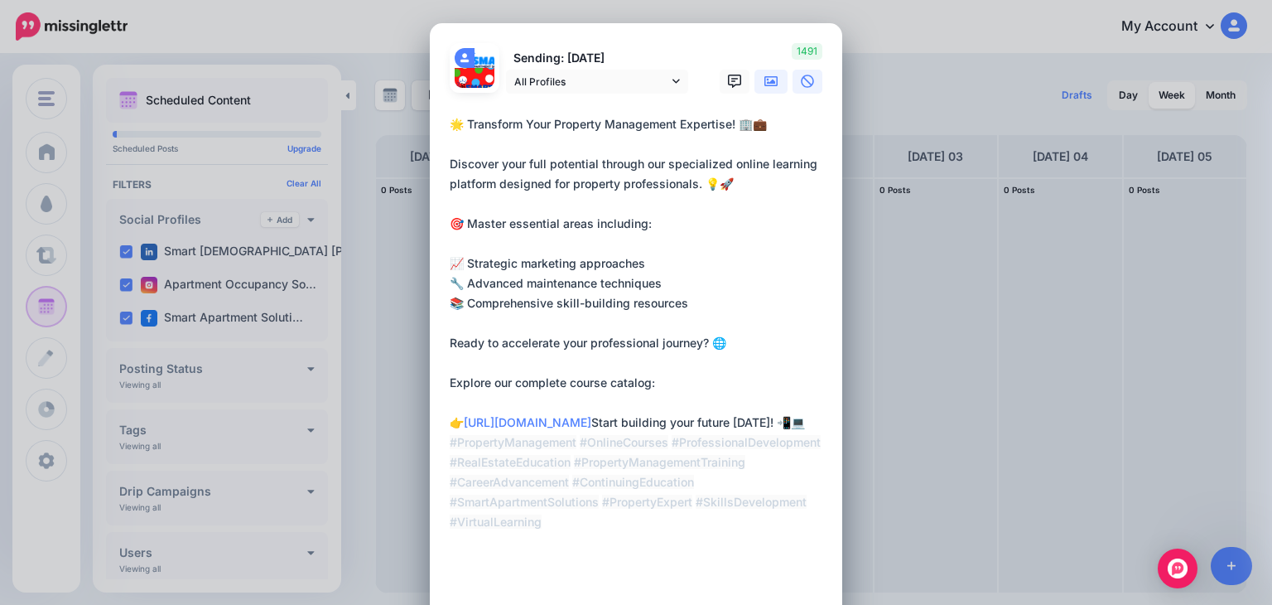
click at [764, 80] on icon at bounding box center [770, 81] width 13 height 10
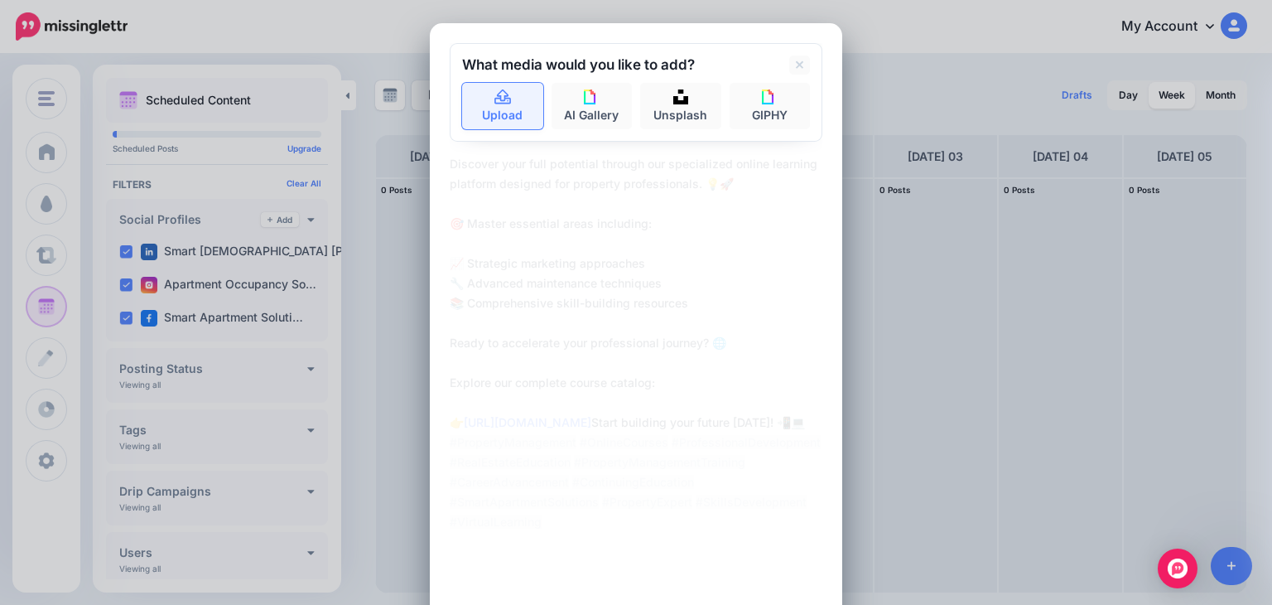
click at [494, 97] on icon at bounding box center [503, 97] width 19 height 15
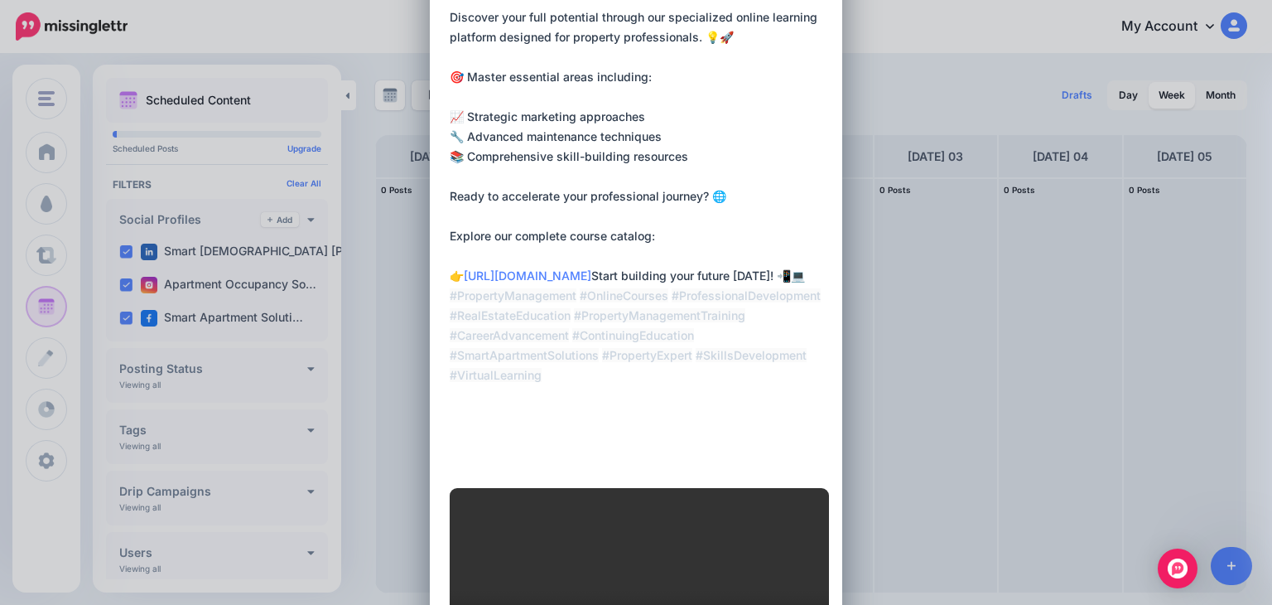
scroll to position [161, 0]
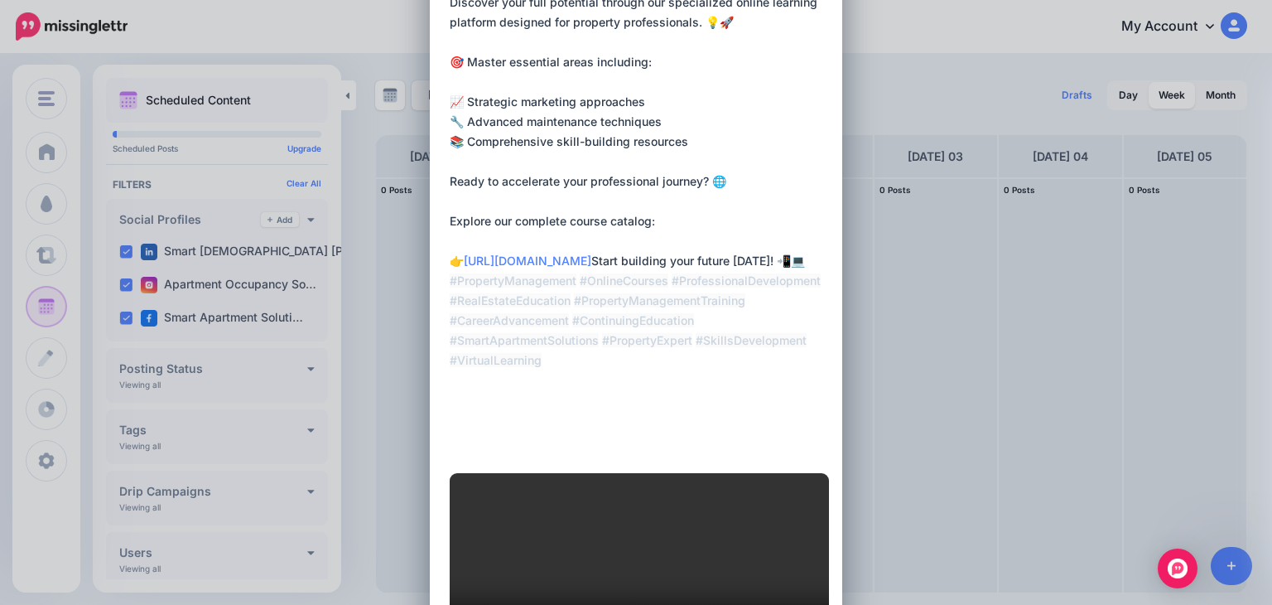
click at [684, 266] on textarea "**********" at bounding box center [640, 201] width 381 height 497
drag, startPoint x: 464, startPoint y: 262, endPoint x: 705, endPoint y: 262, distance: 241.0
click at [705, 262] on textarea "**********" at bounding box center [640, 201] width 381 height 497
click at [1093, 361] on div "Create Post Loading Sending: [DATE] All Profiles" at bounding box center [636, 302] width 1272 height 605
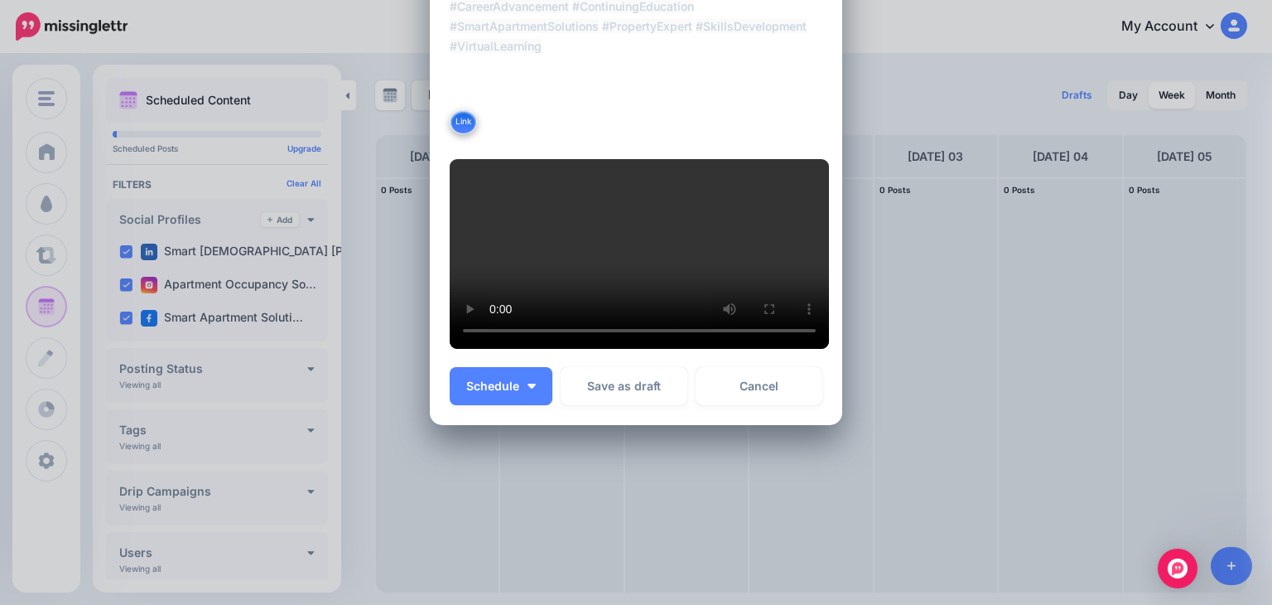
scroll to position [603, 0]
click at [474, 392] on span "Schedule" at bounding box center [492, 386] width 53 height 12
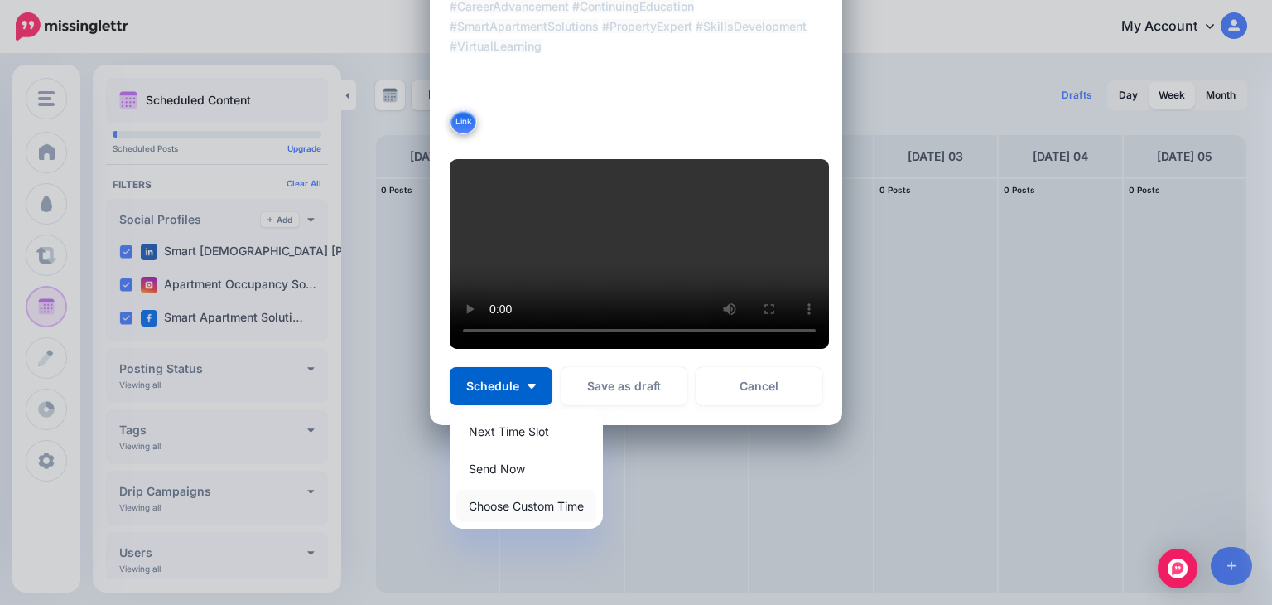
click at [498, 522] on link "Choose Custom Time" at bounding box center [526, 505] width 140 height 32
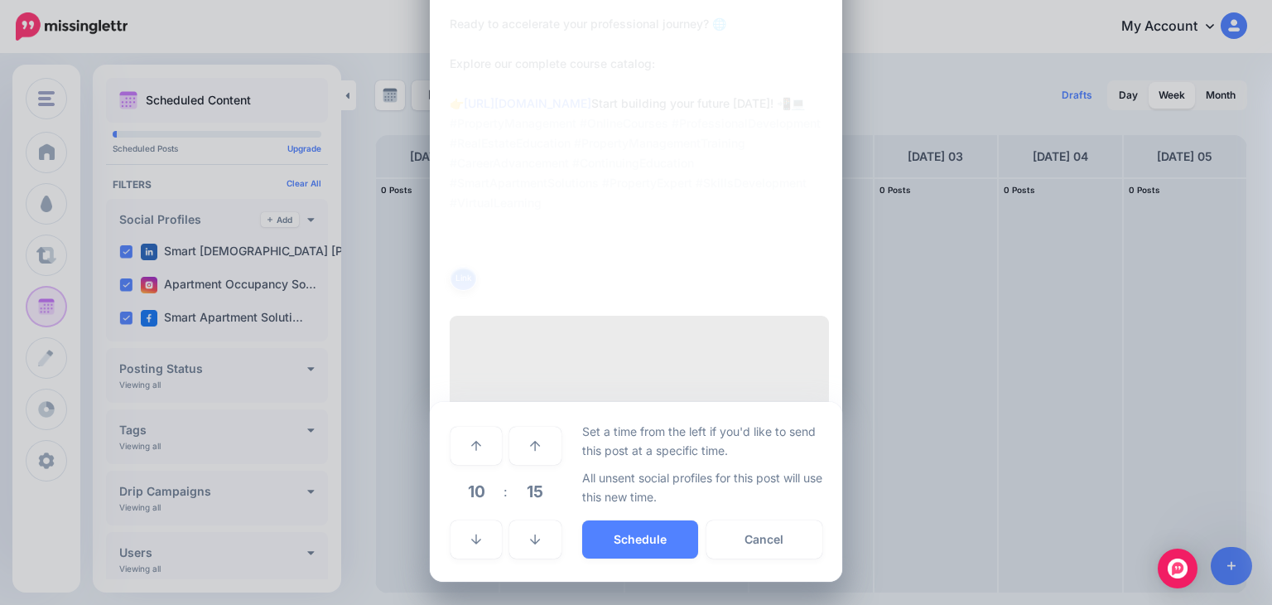
scroll to position [507, 0]
click at [537, 543] on link at bounding box center [534, 539] width 51 height 38
click at [537, 542] on link at bounding box center [534, 539] width 51 height 38
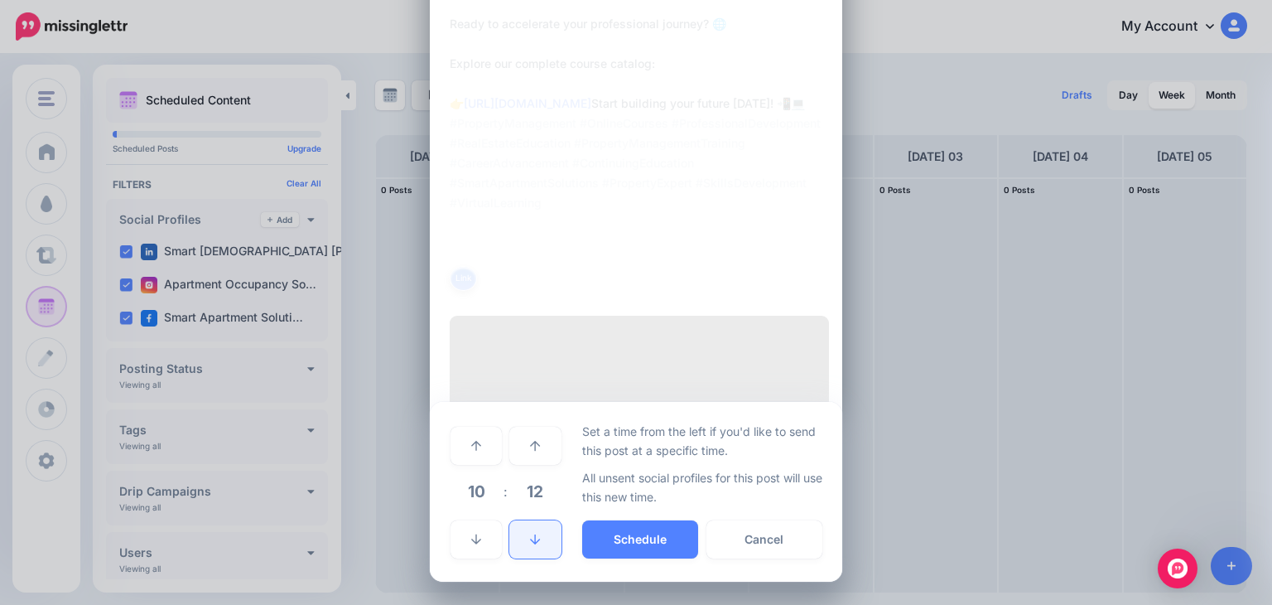
click at [537, 542] on link at bounding box center [534, 539] width 51 height 38
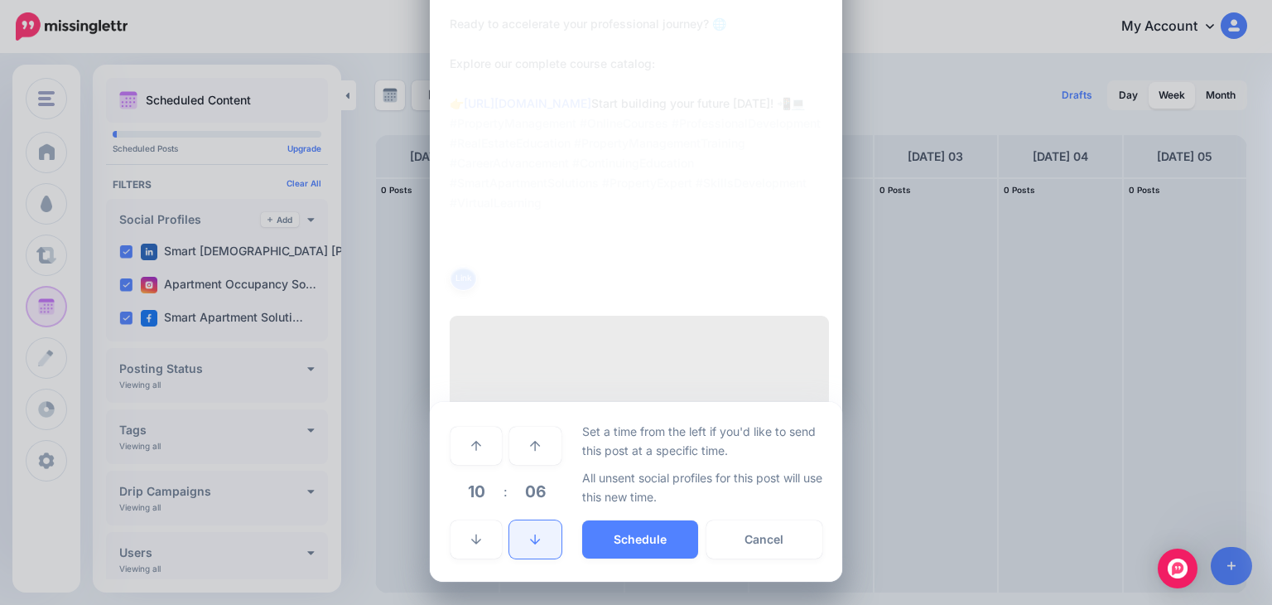
click at [537, 542] on link at bounding box center [534, 539] width 51 height 38
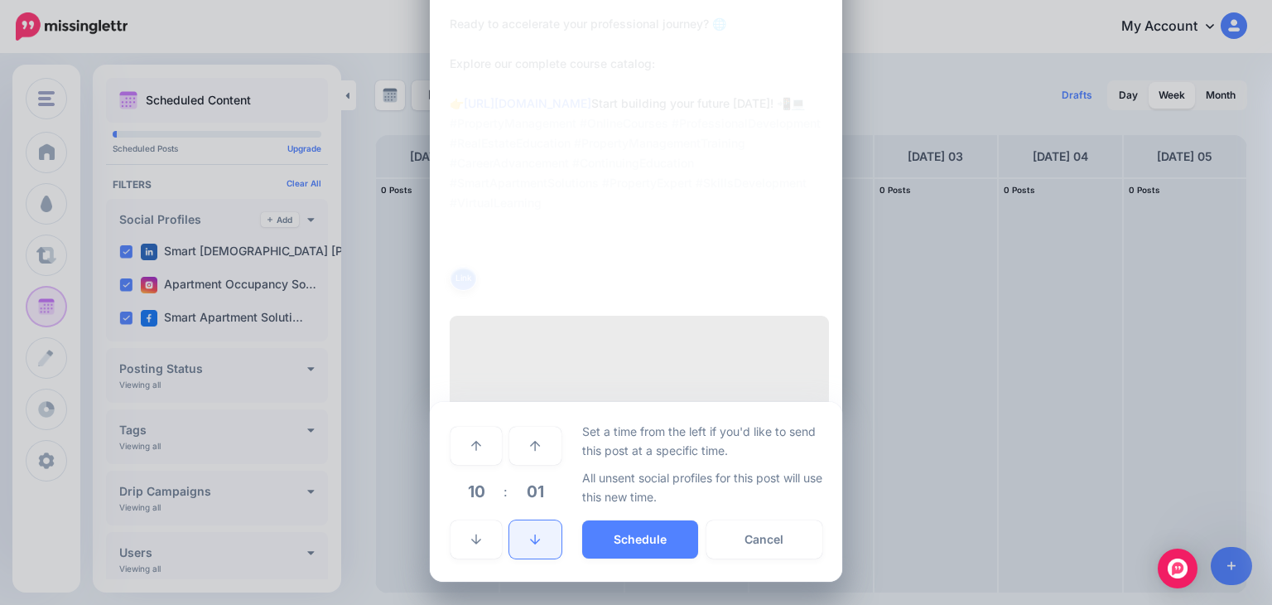
click at [537, 542] on link at bounding box center [534, 539] width 51 height 38
click at [467, 455] on link at bounding box center [476, 446] width 51 height 38
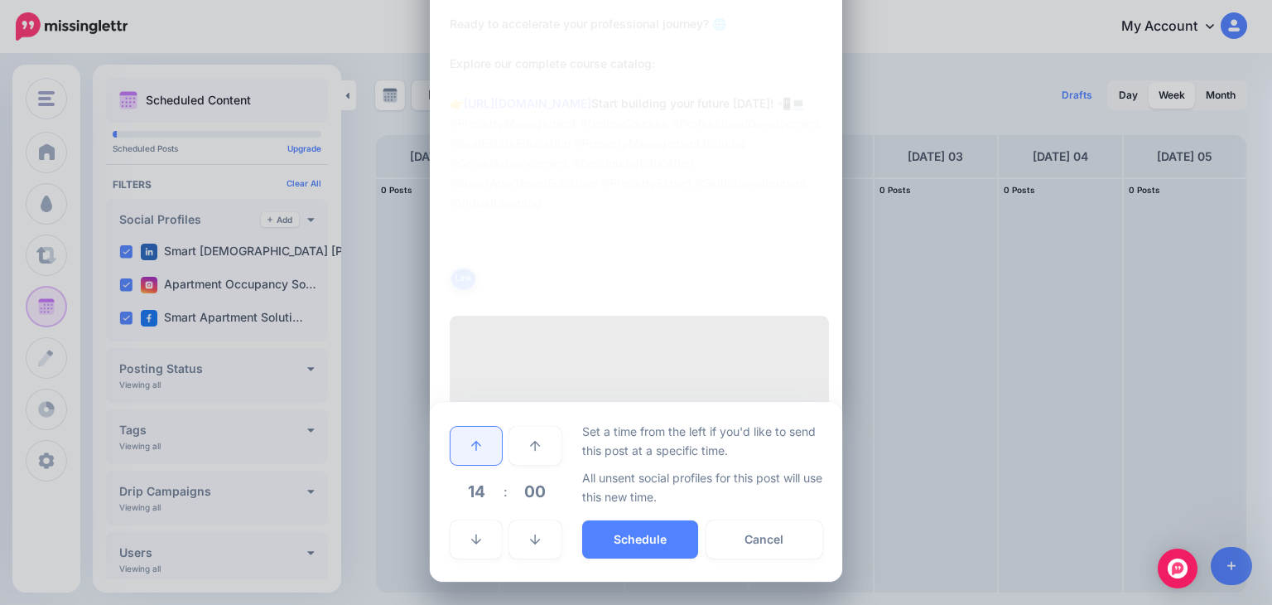
click at [467, 455] on link at bounding box center [476, 446] width 51 height 38
click at [634, 544] on button "Schedule" at bounding box center [640, 539] width 116 height 38
